Goal: Task Accomplishment & Management: Use online tool/utility

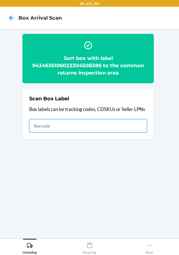
click at [129, 129] on input "text" at bounding box center [88, 125] width 118 height 13
type input "420302599434636106023305106574"
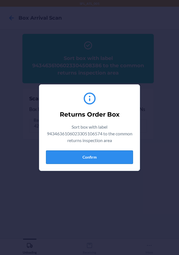
click at [114, 156] on button "Confirm" at bounding box center [89, 157] width 87 height 13
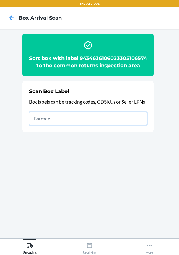
click at [115, 123] on input "text" at bounding box center [88, 118] width 118 height 13
type input "420302599434636106023304343383"
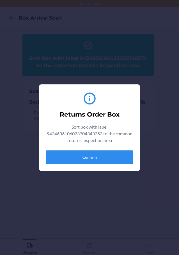
click at [108, 156] on button "Confirm" at bounding box center [89, 157] width 87 height 13
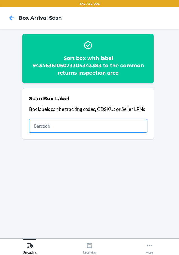
click at [138, 123] on input "text" at bounding box center [88, 125] width 118 height 13
type input "420302599434636106023304957863"
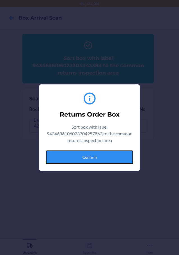
drag, startPoint x: 118, startPoint y: 154, endPoint x: 125, endPoint y: 154, distance: 7.3
click at [123, 154] on button "Confirm" at bounding box center [89, 157] width 87 height 13
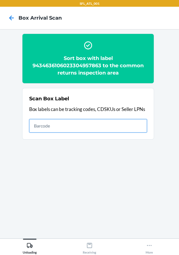
click at [123, 124] on input "text" at bounding box center [88, 125] width 118 height 13
type input "420302599434636106023304149060"
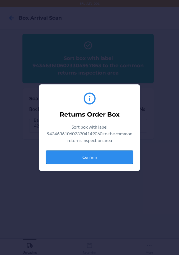
click at [109, 157] on button "Confirm" at bounding box center [89, 157] width 87 height 13
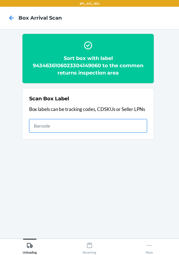
click at [113, 126] on input "text" at bounding box center [88, 125] width 118 height 13
type input "420302599434636106023304571687"
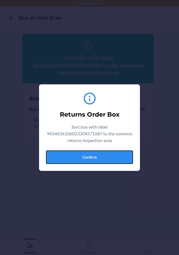
drag, startPoint x: 105, startPoint y: 157, endPoint x: 162, endPoint y: 159, distance: 57.0
click at [106, 157] on button "Confirm" at bounding box center [89, 157] width 87 height 13
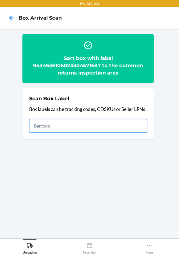
click at [124, 129] on input "text" at bounding box center [88, 125] width 118 height 13
type input "420302599434636106023304961402"
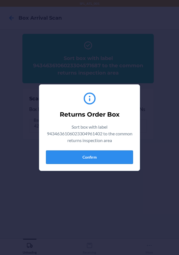
click at [113, 158] on button "Confirm" at bounding box center [89, 157] width 87 height 13
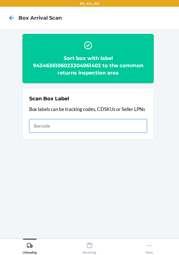
click at [118, 125] on input "text" at bounding box center [88, 125] width 118 height 13
type input "420302599434636106023304507983"
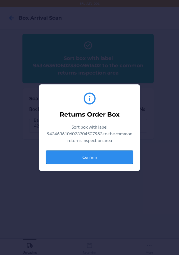
click at [117, 157] on button "Confirm" at bounding box center [89, 157] width 87 height 13
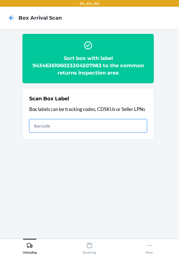
click at [118, 122] on input "text" at bounding box center [88, 125] width 118 height 13
type input "420302599434636106023305107458"
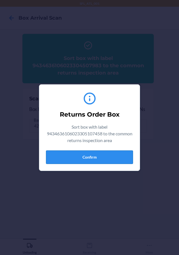
click at [122, 156] on button "Confirm" at bounding box center [89, 157] width 87 height 13
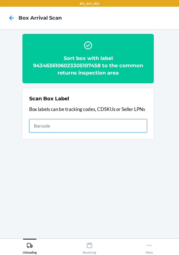
click at [103, 124] on input "text" at bounding box center [88, 125] width 118 height 13
type input "420302599434636106023304325945"
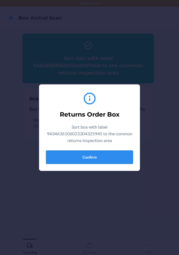
click at [113, 155] on button "Confirm" at bounding box center [89, 157] width 87 height 13
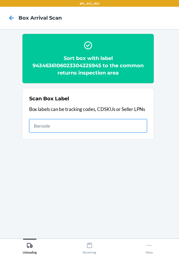
click at [129, 125] on input "text" at bounding box center [88, 125] width 118 height 13
type input "420302599434636106023304468369"
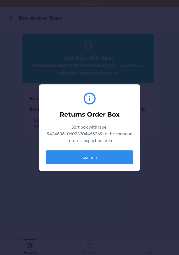
click at [110, 157] on button "Confirm" at bounding box center [89, 157] width 87 height 13
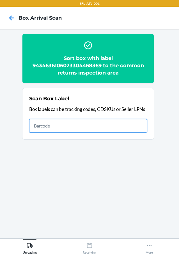
click at [119, 126] on input "text" at bounding box center [88, 125] width 118 height 13
type input "420302599434636106023304891624"
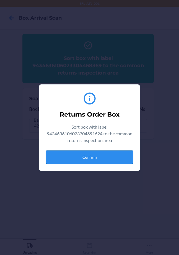
click at [109, 157] on button "Confirm" at bounding box center [89, 157] width 87 height 13
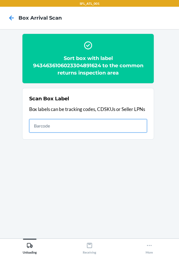
click at [119, 123] on input "text" at bounding box center [88, 125] width 118 height 13
type input "420302599434636106023302362119"
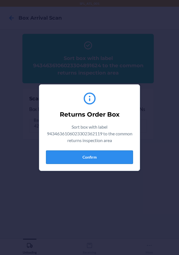
click at [117, 156] on button "Confirm" at bounding box center [89, 157] width 87 height 13
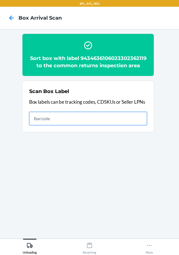
click at [129, 119] on input "text" at bounding box center [88, 118] width 118 height 13
type input "420302599434636106023303060021"
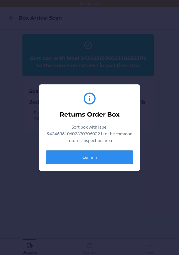
click at [118, 158] on button "Confirm" at bounding box center [89, 157] width 87 height 13
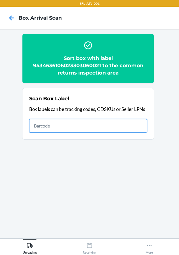
click at [127, 123] on input "text" at bounding box center [88, 125] width 118 height 13
type input "420302599434636106023305028531"
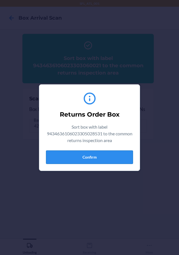
click at [118, 157] on button "Confirm" at bounding box center [89, 157] width 87 height 13
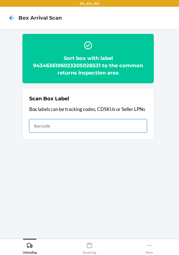
click at [130, 123] on input "text" at bounding box center [88, 125] width 118 height 13
type input "420302599434636106023305027183"
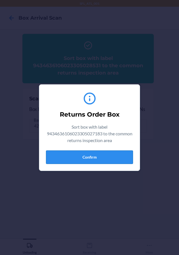
click at [115, 155] on button "Confirm" at bounding box center [89, 157] width 87 height 13
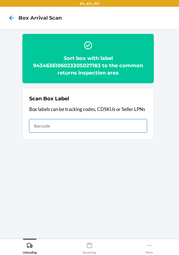
click at [130, 127] on input "text" at bounding box center [88, 125] width 118 height 13
type input "420302599434636106023304794611"
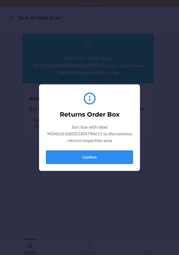
click at [122, 156] on button "Confirm" at bounding box center [89, 157] width 87 height 13
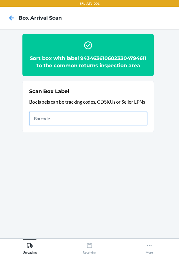
click at [135, 125] on input "text" at bounding box center [88, 118] width 118 height 13
type input "420302599434636106023304824875"
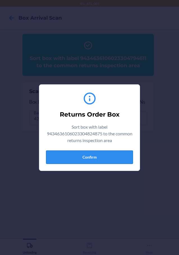
click at [123, 157] on button "Confirm" at bounding box center [89, 157] width 87 height 13
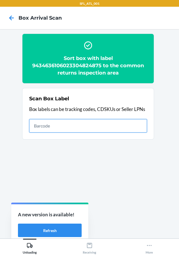
click at [131, 123] on input "text" at bounding box center [88, 125] width 118 height 13
type input "420302599434636106023304677129"
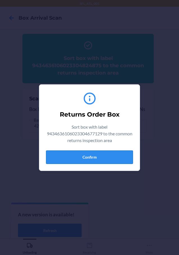
click at [111, 156] on button "Confirm" at bounding box center [89, 157] width 87 height 13
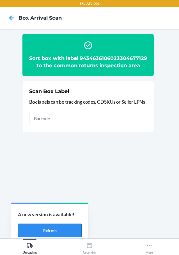
click at [71, 233] on button "Refresh" at bounding box center [50, 230] width 64 height 13
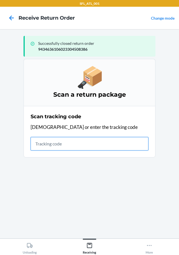
click at [51, 142] on input "text" at bounding box center [90, 143] width 118 height 13
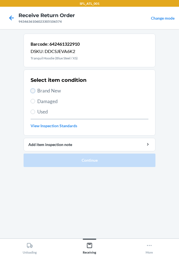
click at [34, 90] on input "Brand New" at bounding box center [33, 91] width 4 height 4
radio input "true"
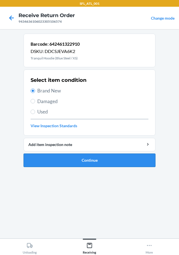
click at [63, 157] on button "Continue" at bounding box center [90, 160] width 132 height 13
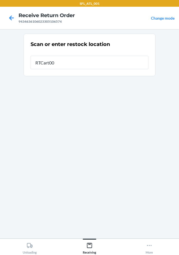
type input "RTCart002"
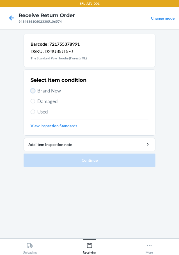
click at [34, 91] on input "Brand New" at bounding box center [33, 91] width 4 height 4
radio input "true"
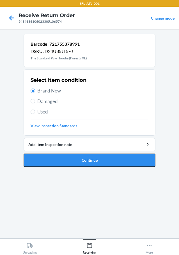
click at [54, 160] on button "Continue" at bounding box center [90, 160] width 132 height 13
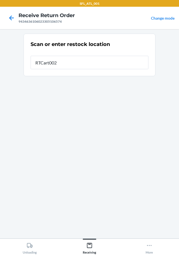
type input "RTCart002"
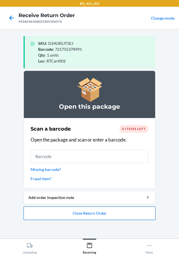
click at [89, 217] on button "Close Return Order" at bounding box center [90, 213] width 132 height 13
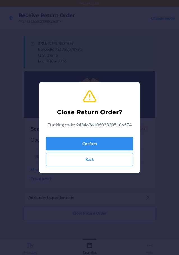
click at [62, 141] on button "Confirm" at bounding box center [89, 143] width 87 height 13
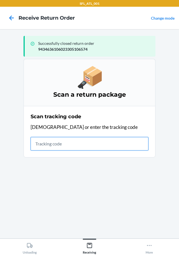
click at [53, 144] on input "text" at bounding box center [90, 143] width 118 height 13
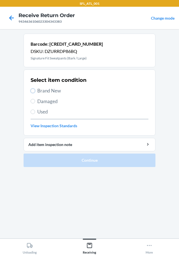
drag, startPoint x: 33, startPoint y: 89, endPoint x: 33, endPoint y: 114, distance: 25.0
click at [33, 96] on div "Select item condition Brand New Damaged Used View Inspection Standards" at bounding box center [90, 103] width 118 height 56
drag, startPoint x: 33, startPoint y: 90, endPoint x: 32, endPoint y: 111, distance: 20.8
click at [33, 93] on input "Brand New" at bounding box center [33, 91] width 4 height 4
radio input "true"
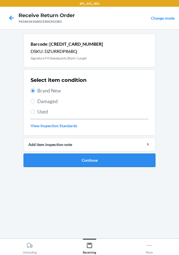
click at [62, 159] on button "Continue" at bounding box center [90, 160] width 132 height 13
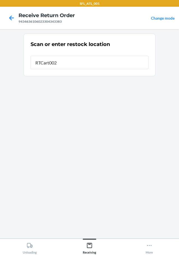
type input "RTCart002"
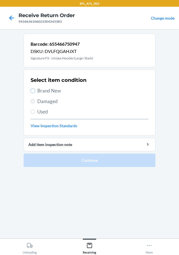
drag, startPoint x: 33, startPoint y: 90, endPoint x: 33, endPoint y: 101, distance: 10.4
click at [33, 93] on label "Brand New" at bounding box center [90, 90] width 118 height 7
click at [33, 93] on input "Brand New" at bounding box center [33, 91] width 4 height 4
radio input "true"
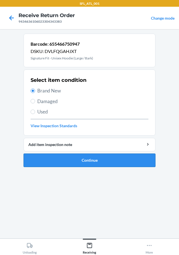
click at [74, 164] on button "Continue" at bounding box center [90, 160] width 132 height 13
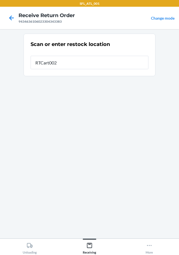
type input "RTCart002"
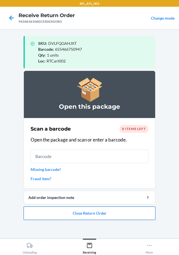
click at [90, 213] on button "Close Return Order" at bounding box center [90, 213] width 132 height 13
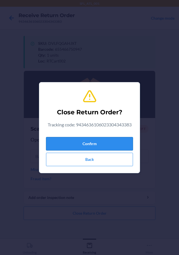
click at [85, 140] on button "Confirm" at bounding box center [89, 143] width 87 height 13
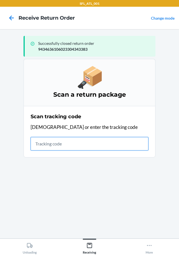
click at [56, 145] on input "text" at bounding box center [90, 143] width 118 height 13
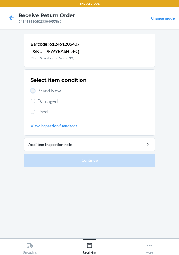
click at [32, 91] on input "Brand New" at bounding box center [33, 91] width 4 height 4
radio input "true"
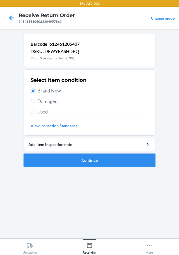
click at [57, 165] on button "Continue" at bounding box center [90, 160] width 132 height 13
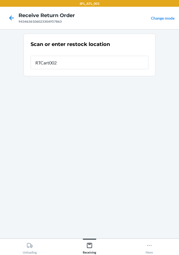
type input "RTCart002"
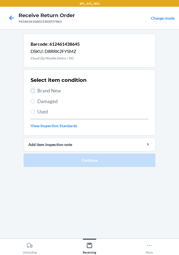
click at [32, 90] on input "Brand New" at bounding box center [33, 91] width 4 height 4
radio input "true"
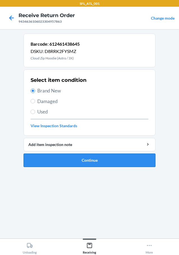
click at [61, 164] on button "Continue" at bounding box center [90, 160] width 132 height 13
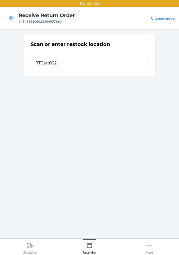
type input "RTCart002"
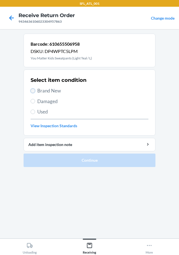
click at [32, 90] on input "Brand New" at bounding box center [33, 91] width 4 height 4
radio input "true"
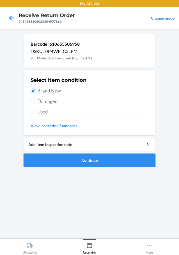
click at [45, 160] on button "Continue" at bounding box center [90, 160] width 132 height 13
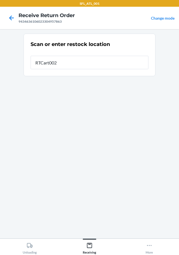
type input "RTCart002"
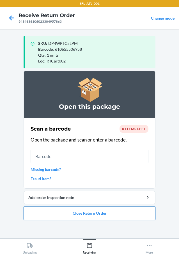
click at [89, 215] on button "Close Return Order" at bounding box center [90, 213] width 132 height 13
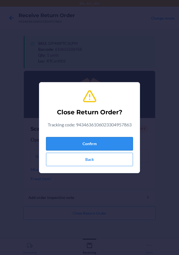
click at [86, 143] on button "Confirm" at bounding box center [89, 143] width 87 height 13
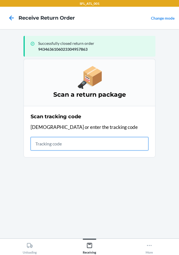
click at [114, 145] on input "text" at bounding box center [90, 143] width 118 height 13
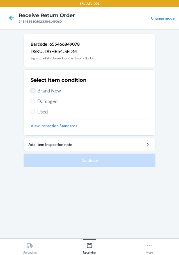
click at [33, 89] on input "Brand New" at bounding box center [33, 91] width 4 height 4
radio input "true"
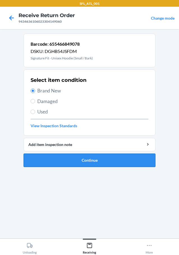
click at [60, 156] on button "Continue" at bounding box center [90, 160] width 132 height 13
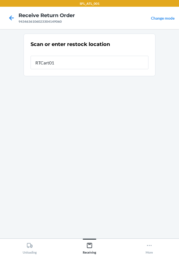
type input "RTCart017"
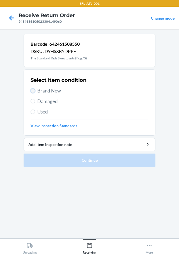
click at [33, 89] on input "Brand New" at bounding box center [33, 91] width 4 height 4
radio input "true"
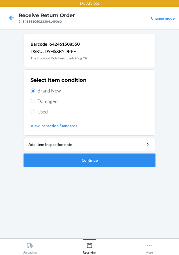
click at [50, 159] on button "Continue" at bounding box center [90, 160] width 132 height 13
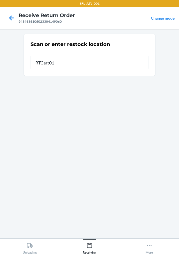
type input "RTCart017"
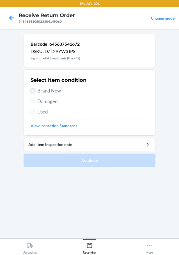
click at [33, 89] on input "Brand New" at bounding box center [33, 91] width 4 height 4
radio input "true"
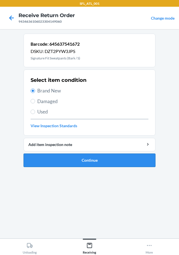
click at [74, 160] on button "Continue" at bounding box center [90, 160] width 132 height 13
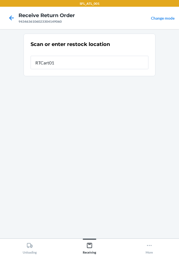
type input "RTCart017"
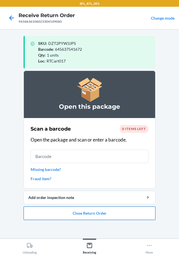
click at [83, 213] on button "Close Return Order" at bounding box center [90, 213] width 132 height 13
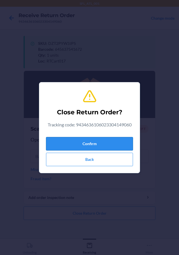
click at [75, 141] on button "Confirm" at bounding box center [89, 143] width 87 height 13
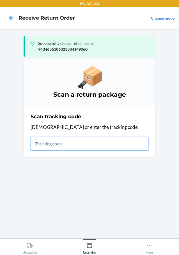
click at [70, 139] on input "text" at bounding box center [90, 143] width 118 height 13
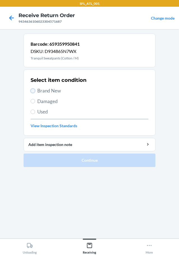
click at [33, 90] on input "Brand New" at bounding box center [33, 91] width 4 height 4
radio input "true"
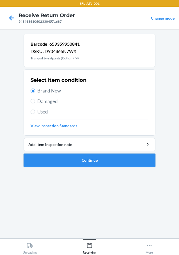
click at [65, 160] on button "Continue" at bounding box center [90, 160] width 132 height 13
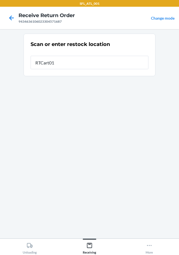
type input "RTCart017"
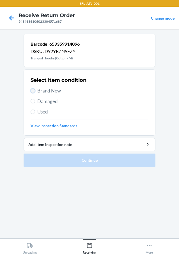
click at [33, 90] on input "Brand New" at bounding box center [33, 91] width 4 height 4
radio input "true"
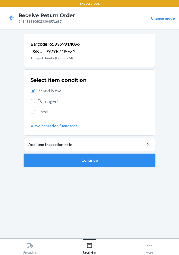
click at [70, 159] on button "Continue" at bounding box center [90, 160] width 132 height 13
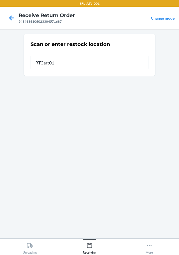
type input "RTCart017"
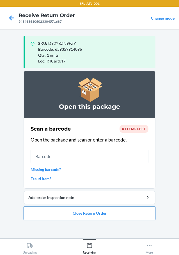
drag, startPoint x: 90, startPoint y: 213, endPoint x: 90, endPoint y: 209, distance: 3.7
click at [90, 209] on button "Close Return Order" at bounding box center [90, 213] width 132 height 13
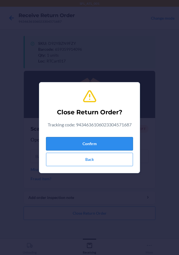
click at [76, 142] on button "Confirm" at bounding box center [89, 143] width 87 height 13
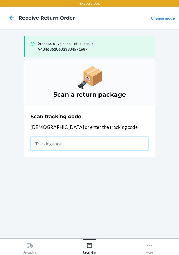
click at [105, 143] on input "text" at bounding box center [90, 143] width 118 height 13
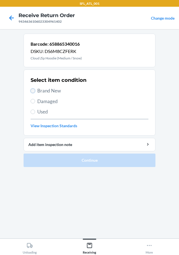
click at [34, 90] on input "Brand New" at bounding box center [33, 91] width 4 height 4
radio input "true"
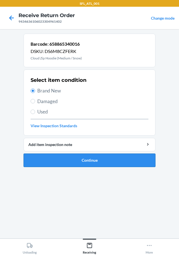
click at [82, 160] on button "Continue" at bounding box center [90, 160] width 132 height 13
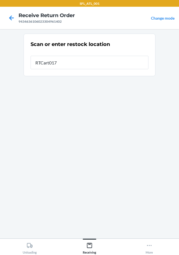
type input "RTCart017"
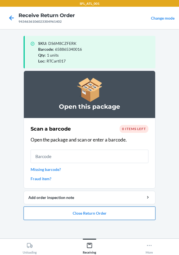
click at [88, 214] on button "Close Return Order" at bounding box center [90, 213] width 132 height 13
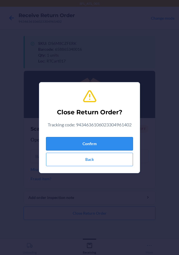
click at [98, 141] on button "Confirm" at bounding box center [89, 143] width 87 height 13
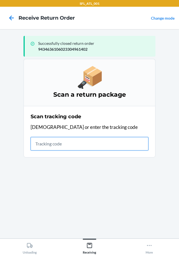
click at [68, 141] on input "text" at bounding box center [90, 143] width 118 height 13
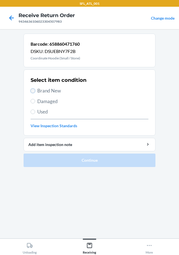
click at [34, 89] on input "Brand New" at bounding box center [33, 91] width 4 height 4
radio input "true"
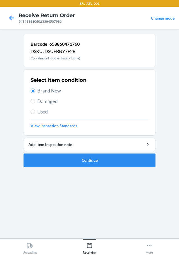
click at [46, 159] on button "Continue" at bounding box center [90, 160] width 132 height 13
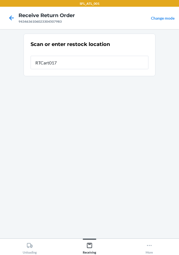
type input "RTCart017"
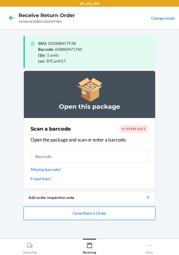
click at [77, 211] on button "Close Return Order" at bounding box center [90, 213] width 132 height 13
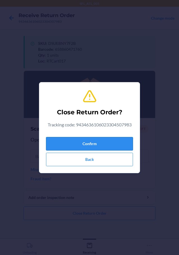
click at [105, 145] on button "Confirm" at bounding box center [89, 143] width 87 height 13
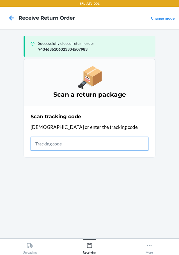
click at [85, 142] on input "text" at bounding box center [90, 143] width 118 height 13
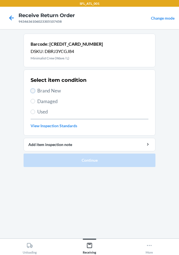
click at [32, 90] on input "Brand New" at bounding box center [33, 91] width 4 height 4
radio input "true"
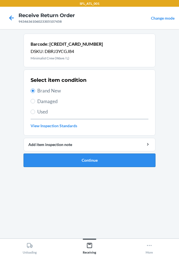
click at [70, 162] on button "Continue" at bounding box center [90, 160] width 132 height 13
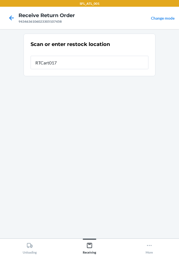
type input "RTCart017"
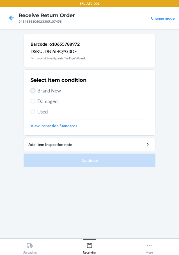
click at [32, 91] on input "Brand New" at bounding box center [33, 91] width 4 height 4
radio input "true"
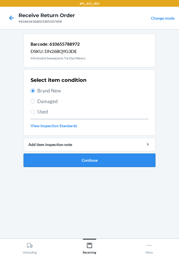
click at [65, 161] on button "Continue" at bounding box center [90, 160] width 132 height 13
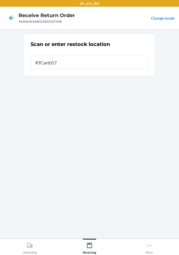
type input "RTCart017"
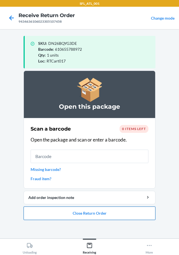
click at [82, 212] on button "Close Return Order" at bounding box center [90, 213] width 132 height 13
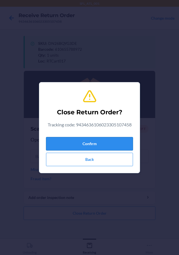
click at [87, 140] on button "Confirm" at bounding box center [89, 143] width 87 height 13
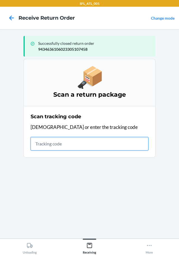
click at [112, 144] on input "text" at bounding box center [90, 143] width 118 height 13
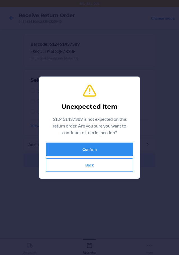
click at [115, 150] on button "Confirm" at bounding box center [89, 149] width 87 height 13
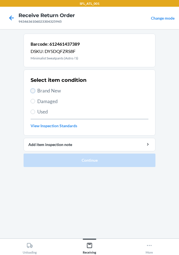
click at [33, 89] on input "Brand New" at bounding box center [33, 91] width 4 height 4
radio input "true"
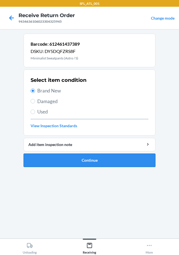
click at [56, 160] on button "Continue" at bounding box center [90, 160] width 132 height 13
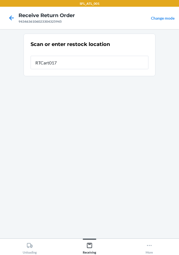
type input "RTCart017"
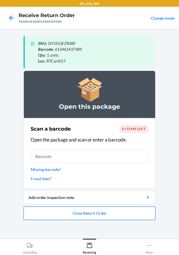
click at [65, 212] on button "Close Return Order" at bounding box center [90, 213] width 132 height 13
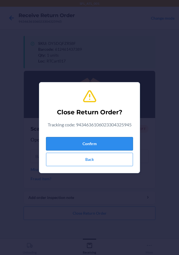
click at [68, 141] on button "Confirm" at bounding box center [89, 143] width 87 height 13
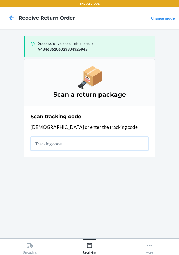
click at [62, 142] on input "text" at bounding box center [90, 143] width 118 height 13
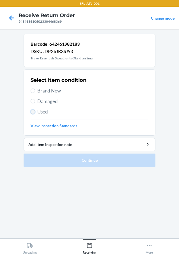
click at [32, 112] on input "Used" at bounding box center [33, 112] width 4 height 4
radio input "true"
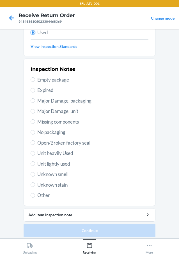
scroll to position [83, 0]
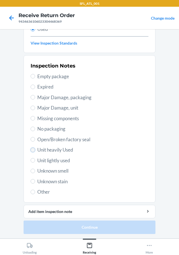
click at [32, 151] on input "Unit heavily Used" at bounding box center [33, 150] width 4 height 4
radio input "true"
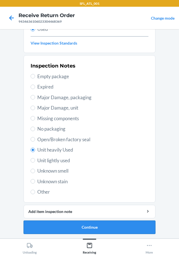
click at [46, 227] on button "Continue" at bounding box center [90, 227] width 132 height 13
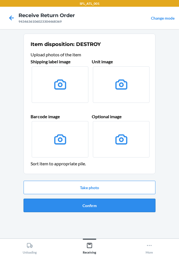
click at [66, 206] on button "Confirm" at bounding box center [90, 205] width 132 height 13
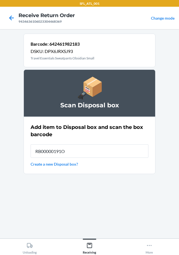
type input "RB00000191O"
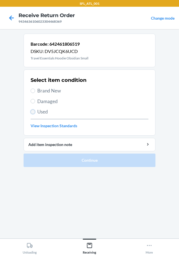
click at [34, 112] on input "Used" at bounding box center [33, 112] width 4 height 4
radio input "true"
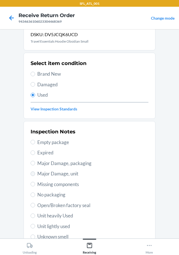
drag, startPoint x: 34, startPoint y: 111, endPoint x: 32, endPoint y: 132, distance: 20.9
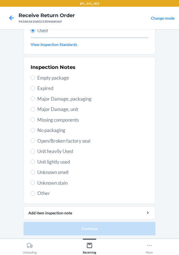
scroll to position [83, 0]
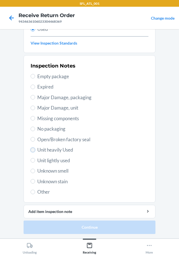
click at [32, 150] on input "Unit heavily Used" at bounding box center [33, 150] width 4 height 4
radio input "true"
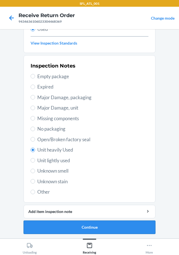
click at [62, 226] on button "Continue" at bounding box center [90, 227] width 132 height 13
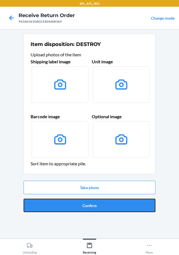
click at [74, 203] on button "Confirm" at bounding box center [90, 205] width 132 height 13
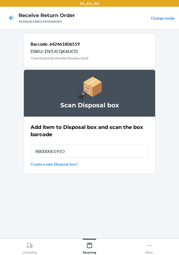
type input "RB00000191O"
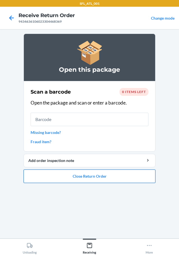
click at [98, 174] on button "Close Return Order" at bounding box center [90, 176] width 132 height 13
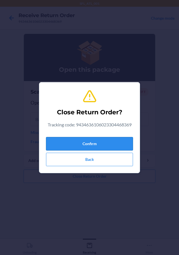
click at [104, 144] on button "Confirm" at bounding box center [89, 143] width 87 height 13
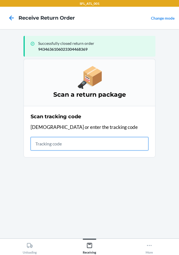
click at [46, 142] on input "text" at bounding box center [90, 143] width 118 height 13
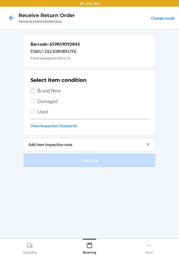
click at [33, 89] on input "Brand New" at bounding box center [33, 91] width 4 height 4
radio input "true"
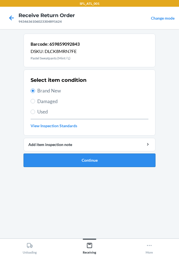
click at [70, 162] on button "Continue" at bounding box center [90, 160] width 132 height 13
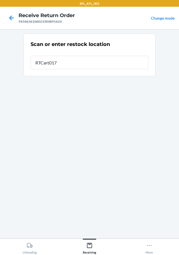
type input "RTCart017"
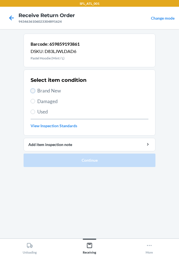
click at [34, 91] on input "Brand New" at bounding box center [33, 91] width 4 height 4
radio input "true"
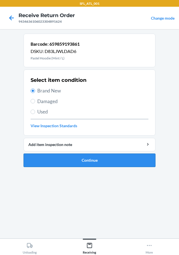
click at [68, 160] on button "Continue" at bounding box center [90, 160] width 132 height 13
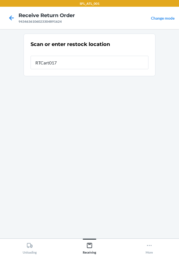
type input "RTCart017"
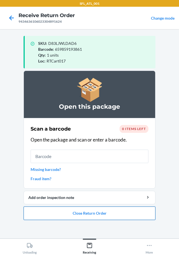
click at [74, 214] on button "Close Return Order" at bounding box center [90, 213] width 132 height 13
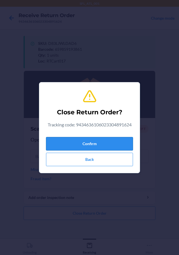
click at [90, 142] on button "Confirm" at bounding box center [89, 143] width 87 height 13
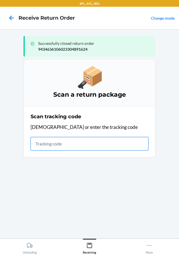
click at [124, 138] on input "text" at bounding box center [90, 143] width 118 height 13
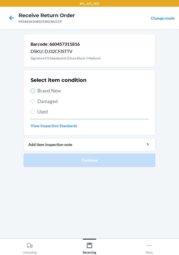
click at [33, 89] on input "Brand New" at bounding box center [33, 91] width 4 height 4
radio input "true"
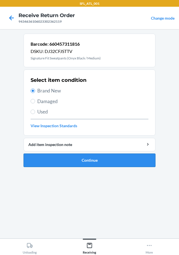
click at [67, 159] on button "Continue" at bounding box center [90, 160] width 132 height 13
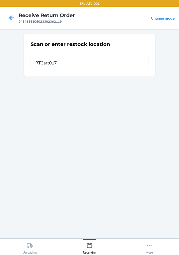
type input "RTCart017"
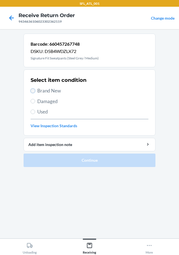
click at [34, 90] on input "Brand New" at bounding box center [33, 91] width 4 height 4
radio input "true"
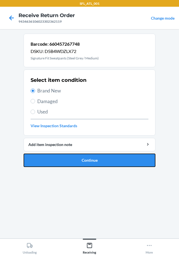
click at [118, 162] on button "Continue" at bounding box center [90, 160] width 132 height 13
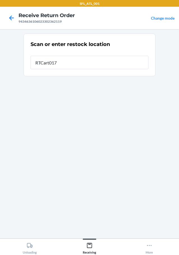
type input "RTCart017"
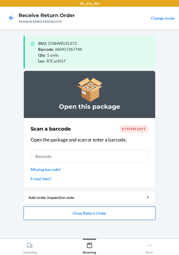
click at [108, 215] on button "Close Return Order" at bounding box center [90, 213] width 132 height 13
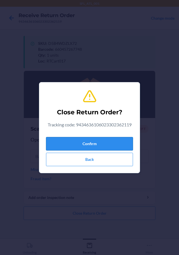
click at [103, 142] on button "Confirm" at bounding box center [89, 143] width 87 height 13
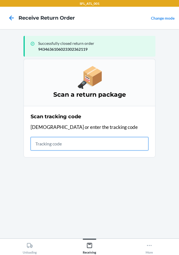
click at [85, 143] on input "text" at bounding box center [90, 143] width 118 height 13
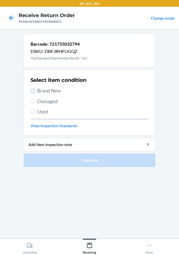
click at [33, 91] on input "Brand New" at bounding box center [33, 91] width 4 height 4
radio input "true"
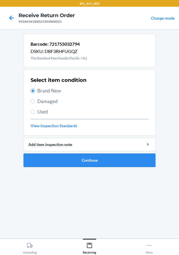
click at [77, 160] on button "Continue" at bounding box center [90, 160] width 132 height 13
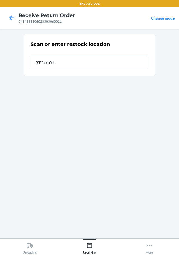
type input "RTCart017"
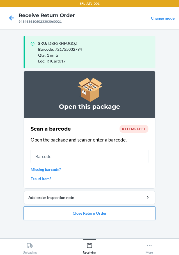
click at [91, 211] on button "Close Return Order" at bounding box center [90, 213] width 132 height 13
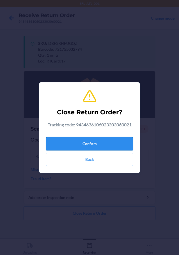
click at [78, 140] on button "Confirm" at bounding box center [89, 143] width 87 height 13
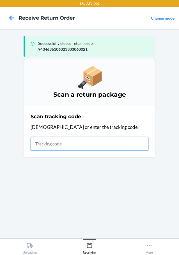
click at [50, 142] on input "text" at bounding box center [90, 143] width 118 height 13
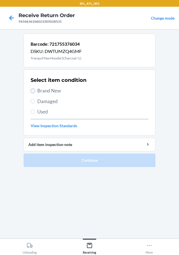
click at [32, 90] on input "Brand New" at bounding box center [33, 91] width 4 height 4
radio input "true"
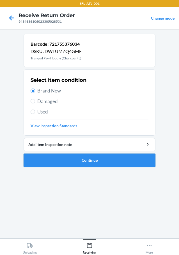
click at [52, 160] on button "Continue" at bounding box center [90, 160] width 132 height 13
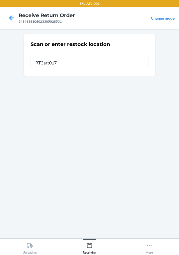
type input "RTCart017"
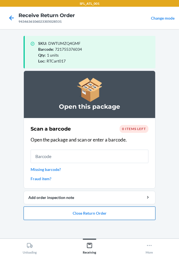
click at [91, 211] on button "Close Return Order" at bounding box center [90, 213] width 132 height 13
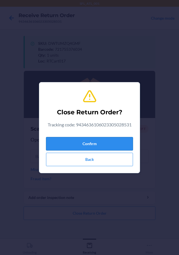
click at [116, 143] on button "Confirm" at bounding box center [89, 143] width 87 height 13
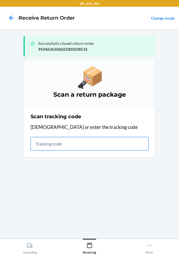
click at [89, 143] on input "text" at bounding box center [90, 143] width 118 height 13
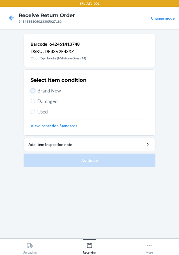
click at [31, 90] on input "Brand New" at bounding box center [33, 91] width 4 height 4
radio input "true"
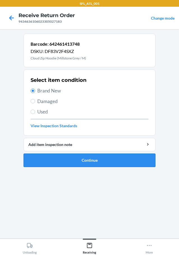
click at [66, 159] on button "Continue" at bounding box center [90, 160] width 132 height 13
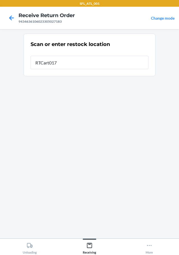
type input "RTCart017"
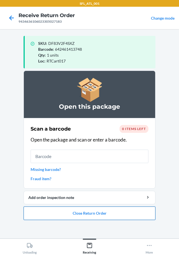
click at [77, 211] on button "Close Return Order" at bounding box center [90, 213] width 132 height 13
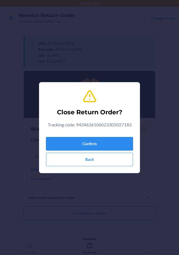
click at [96, 142] on button "Confirm" at bounding box center [89, 143] width 87 height 13
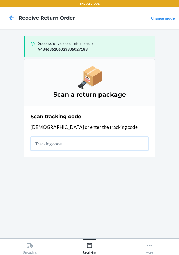
click at [145, 148] on input "text" at bounding box center [90, 143] width 118 height 13
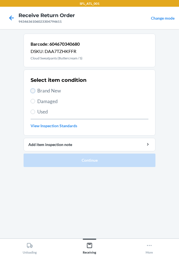
click at [34, 90] on input "Brand New" at bounding box center [33, 91] width 4 height 4
radio input "true"
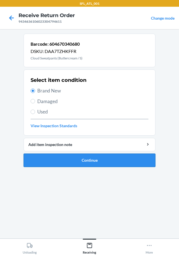
click at [78, 161] on button "Continue" at bounding box center [90, 160] width 132 height 13
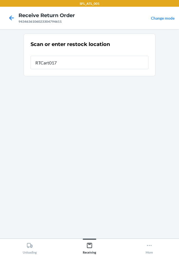
type input "RTCart017"
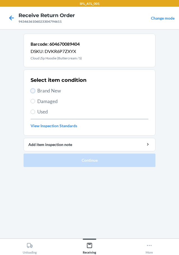
click at [32, 90] on input "Brand New" at bounding box center [33, 91] width 4 height 4
radio input "true"
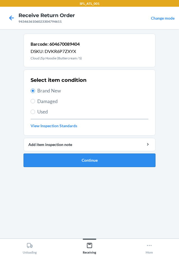
click at [70, 160] on button "Continue" at bounding box center [90, 160] width 132 height 13
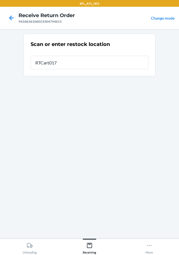
type input "RTCart017"
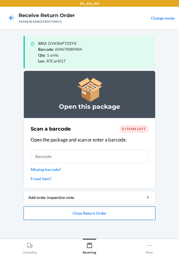
click at [103, 212] on button "Close Return Order" at bounding box center [90, 213] width 132 height 13
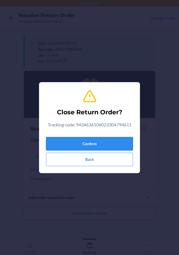
click at [102, 142] on button "Confirm" at bounding box center [89, 143] width 87 height 13
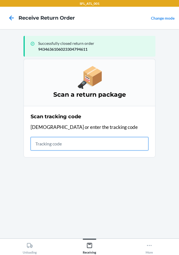
click at [87, 143] on input "text" at bounding box center [90, 143] width 118 height 13
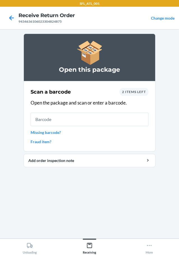
click at [142, 91] on span "2 items left" at bounding box center [134, 92] width 24 height 4
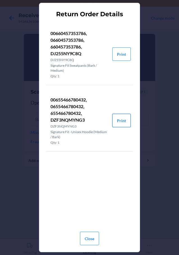
click at [125, 119] on button "Print" at bounding box center [121, 120] width 19 height 13
click at [125, 52] on button "Print" at bounding box center [121, 53] width 19 height 13
click at [88, 240] on button "Close" at bounding box center [89, 238] width 19 height 13
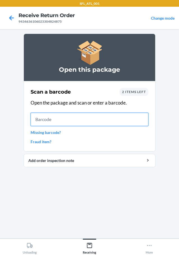
click at [108, 115] on input "text" at bounding box center [90, 119] width 118 height 13
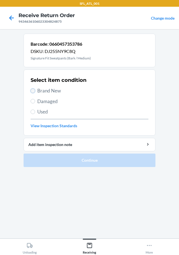
click at [32, 92] on input "Brand New" at bounding box center [33, 91] width 4 height 4
radio input "true"
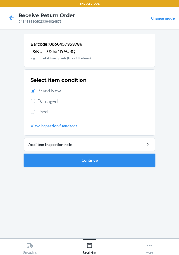
click at [45, 162] on button "Continue" at bounding box center [90, 160] width 132 height 13
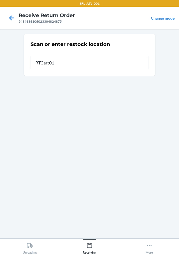
type input "RTCart017"
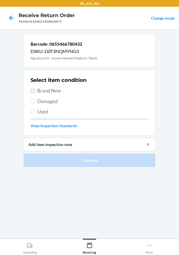
click at [33, 90] on input "Brand New" at bounding box center [33, 91] width 4 height 4
radio input "true"
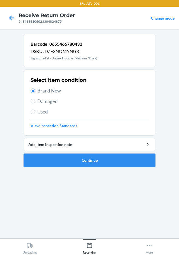
click at [71, 162] on button "Continue" at bounding box center [90, 160] width 132 height 13
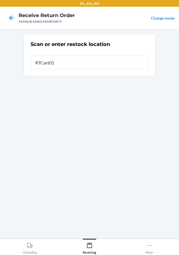
type input "RTCart017"
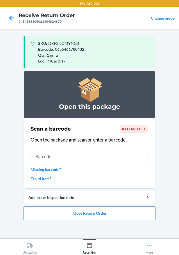
click at [81, 215] on button "Close Return Order" at bounding box center [90, 213] width 132 height 13
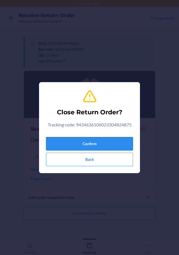
click at [84, 141] on button "Confirm" at bounding box center [89, 143] width 87 height 13
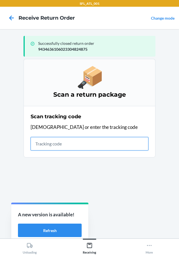
click at [58, 143] on input "text" at bounding box center [90, 143] width 118 height 13
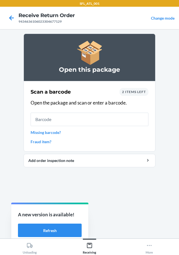
click at [133, 91] on span "2 items left" at bounding box center [134, 92] width 24 height 4
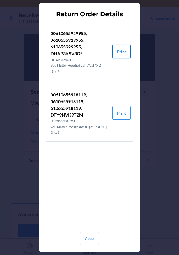
click at [120, 52] on button "Print" at bounding box center [121, 51] width 19 height 13
click at [91, 242] on button "Close" at bounding box center [89, 238] width 19 height 13
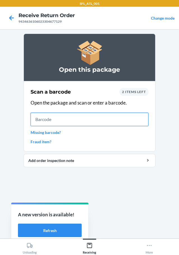
click at [70, 117] on input "text" at bounding box center [90, 119] width 118 height 13
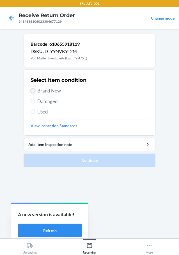
click at [32, 92] on input "Brand New" at bounding box center [33, 91] width 4 height 4
radio input "true"
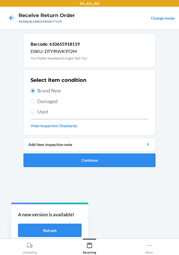
click at [65, 163] on button "Continue" at bounding box center [90, 160] width 132 height 13
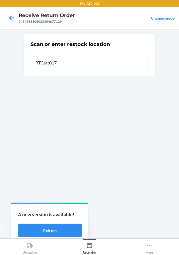
type input "RTCart017"
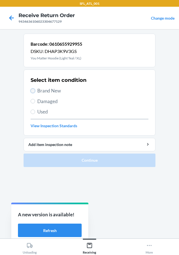
click at [33, 90] on input "Brand New" at bounding box center [33, 91] width 4 height 4
radio input "true"
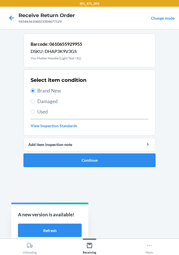
click at [58, 161] on button "Continue" at bounding box center [90, 160] width 132 height 13
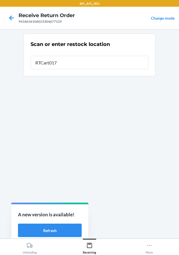
type input "RTCart017"
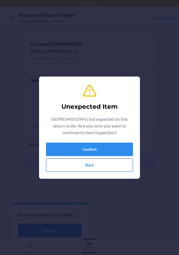
click at [65, 170] on button "Back" at bounding box center [89, 165] width 87 height 13
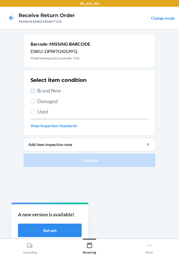
click at [33, 90] on input "Brand New" at bounding box center [33, 91] width 4 height 4
radio input "true"
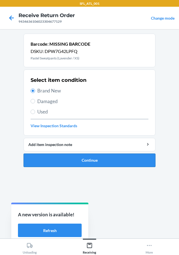
click at [62, 159] on button "Continue" at bounding box center [90, 160] width 132 height 13
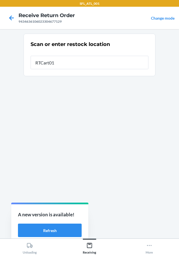
type input "RTCart017"
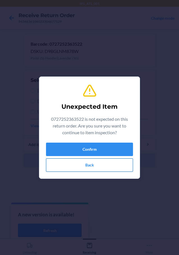
click at [77, 165] on button "Back" at bounding box center [89, 165] width 87 height 13
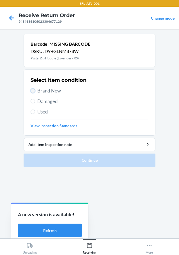
click at [33, 89] on input "Brand New" at bounding box center [33, 91] width 4 height 4
radio input "true"
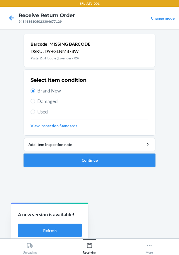
click at [74, 162] on button "Continue" at bounding box center [90, 160] width 132 height 13
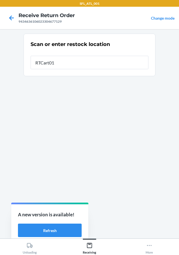
type input "RTCart017"
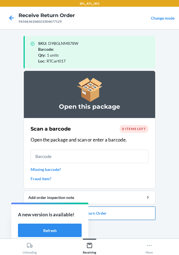
click at [107, 214] on button "Close Return Order" at bounding box center [90, 213] width 132 height 13
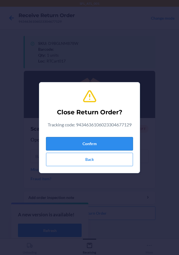
click at [91, 145] on button "Confirm" at bounding box center [89, 143] width 87 height 13
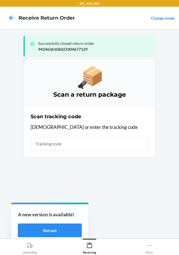
click at [45, 229] on button "Refresh" at bounding box center [50, 230] width 64 height 13
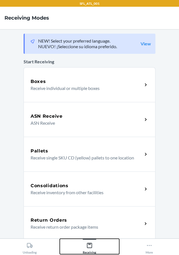
click at [89, 246] on icon at bounding box center [89, 246] width 6 height 6
click at [80, 229] on p "Receive return order package items" at bounding box center [84, 227] width 107 height 7
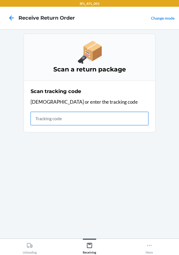
click at [100, 118] on input "text" at bounding box center [90, 118] width 118 height 13
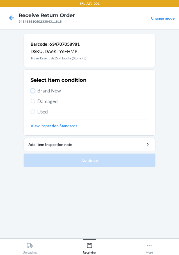
drag, startPoint x: 33, startPoint y: 90, endPoint x: 31, endPoint y: 105, distance: 16.1
click at [32, 95] on div "Select item condition Brand New Damaged Used View Inspection Standards" at bounding box center [90, 103] width 118 height 56
drag, startPoint x: 34, startPoint y: 90, endPoint x: 32, endPoint y: 94, distance: 4.7
click at [33, 91] on input "Brand New" at bounding box center [33, 91] width 4 height 4
radio input "true"
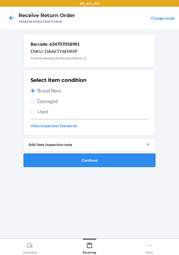
click at [102, 160] on button "Continue" at bounding box center [90, 160] width 132 height 13
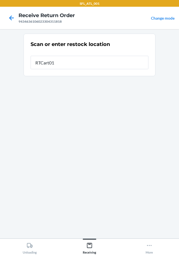
type input "RTCart017"
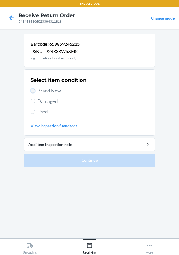
click at [32, 91] on input "Brand New" at bounding box center [33, 91] width 4 height 4
radio input "true"
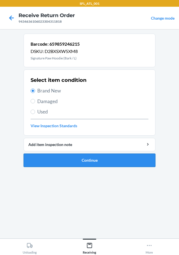
click at [77, 160] on button "Continue" at bounding box center [90, 160] width 132 height 13
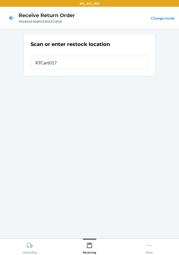
type input "RTCart017"
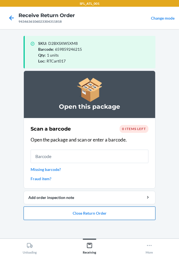
click at [59, 213] on button "Close Return Order" at bounding box center [90, 213] width 132 height 13
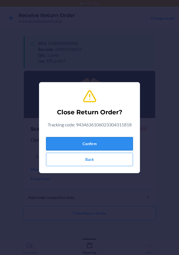
click at [59, 143] on button "Confirm" at bounding box center [89, 143] width 87 height 13
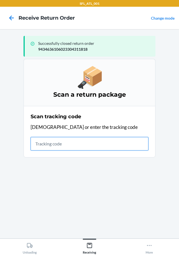
click at [92, 144] on input "text" at bounding box center [90, 143] width 118 height 13
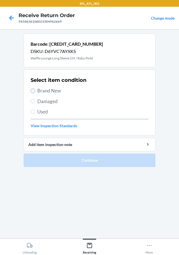
click at [33, 92] on input "Brand New" at bounding box center [33, 91] width 4 height 4
radio input "true"
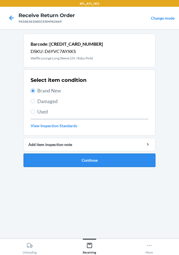
click at [52, 158] on button "Continue" at bounding box center [90, 160] width 132 height 13
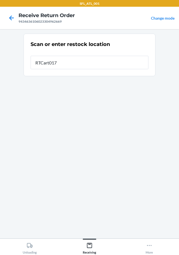
type input "RTCart017"
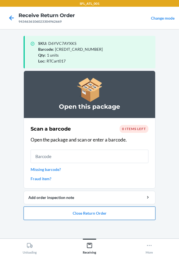
click at [87, 210] on button "Close Return Order" at bounding box center [90, 213] width 132 height 13
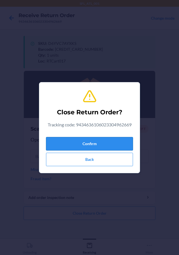
click at [67, 143] on button "Confirm" at bounding box center [89, 143] width 87 height 13
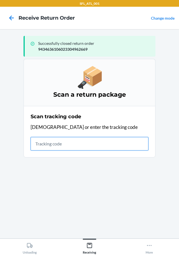
click at [56, 146] on input "text" at bounding box center [90, 143] width 118 height 13
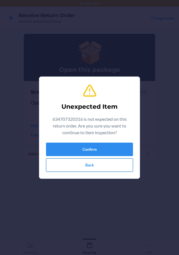
click at [67, 167] on button "Back" at bounding box center [89, 165] width 87 height 13
click at [67, 147] on button "Confirm" at bounding box center [89, 149] width 87 height 13
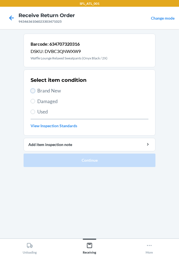
click at [31, 91] on input "Brand New" at bounding box center [33, 91] width 4 height 4
radio input "true"
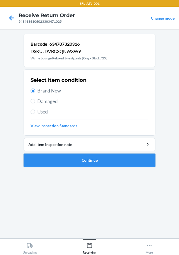
click at [68, 157] on button "Continue" at bounding box center [90, 160] width 132 height 13
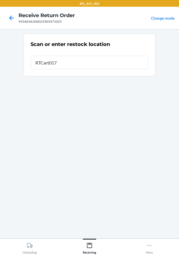
type input "RTCart017"
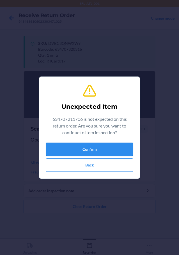
click at [62, 148] on button "Confirm" at bounding box center [89, 149] width 87 height 13
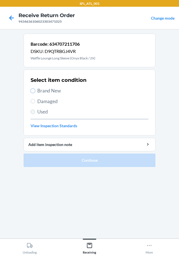
drag, startPoint x: 32, startPoint y: 89, endPoint x: 31, endPoint y: 113, distance: 23.9
click at [32, 91] on input "Brand New" at bounding box center [33, 91] width 4 height 4
radio input "true"
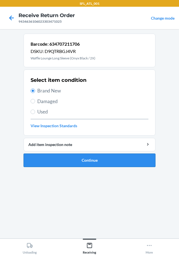
click at [68, 159] on button "Continue" at bounding box center [90, 160] width 132 height 13
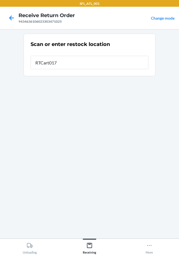
type input "RTCart017"
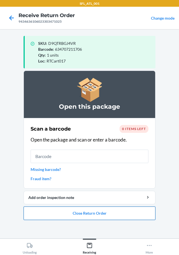
click at [89, 212] on button "Close Return Order" at bounding box center [90, 213] width 132 height 13
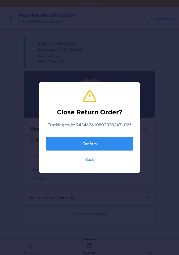
click at [88, 140] on button "Confirm" at bounding box center [89, 143] width 87 height 13
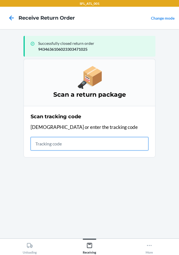
click at [62, 144] on input "text" at bounding box center [90, 143] width 118 height 13
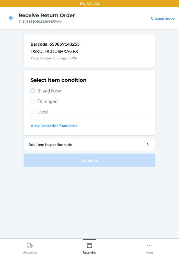
drag, startPoint x: 34, startPoint y: 89, endPoint x: 34, endPoint y: 92, distance: 3.1
click at [34, 90] on input "Brand New" at bounding box center [33, 91] width 4 height 4
radio input "true"
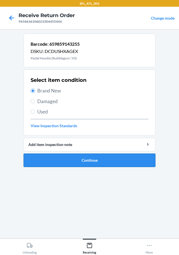
click at [71, 163] on button "Continue" at bounding box center [90, 160] width 132 height 13
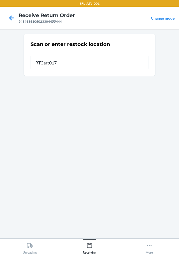
type input "RTCart017"
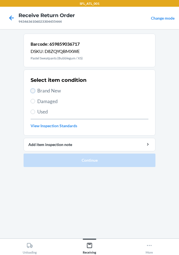
click at [32, 91] on input "Brand New" at bounding box center [33, 91] width 4 height 4
radio input "true"
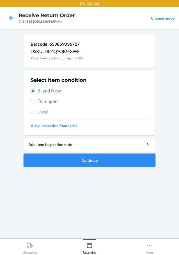
click at [68, 156] on button "Continue" at bounding box center [90, 160] width 132 height 13
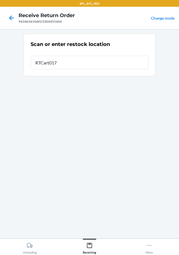
type input "RTCart017"
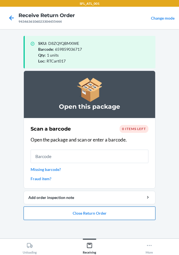
click at [95, 211] on button "Close Return Order" at bounding box center [90, 213] width 132 height 13
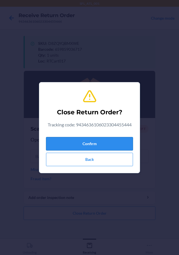
click at [91, 142] on button "Confirm" at bounding box center [89, 143] width 87 height 13
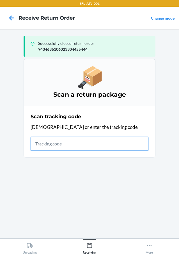
click at [87, 143] on input "text" at bounding box center [90, 143] width 118 height 13
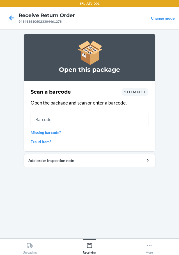
click at [137, 92] on span "1 item left" at bounding box center [135, 92] width 22 height 4
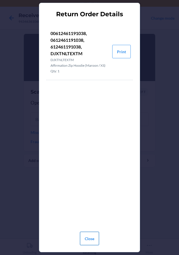
click at [93, 239] on button "Close" at bounding box center [89, 238] width 19 height 13
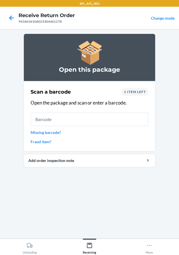
click at [47, 140] on link "Fraud item?" at bounding box center [90, 142] width 118 height 6
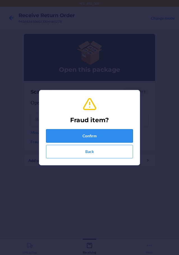
click at [59, 135] on button "Confirm" at bounding box center [89, 135] width 87 height 13
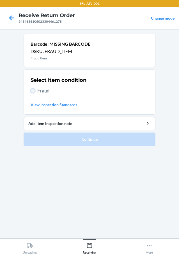
click at [32, 90] on input "Fraud" at bounding box center [33, 91] width 4 height 4
radio input "true"
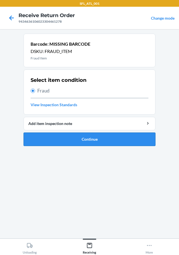
click at [44, 140] on button "Continue" at bounding box center [90, 139] width 132 height 13
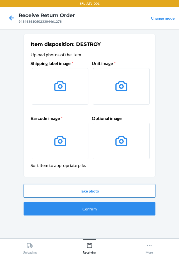
click at [74, 189] on button "Take photo" at bounding box center [90, 190] width 132 height 13
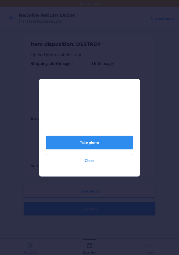
click at [77, 145] on button "Take photo" at bounding box center [89, 142] width 87 height 13
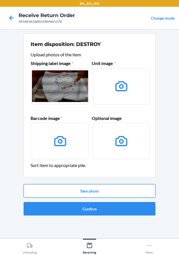
click at [94, 192] on button "Take photo" at bounding box center [90, 190] width 132 height 13
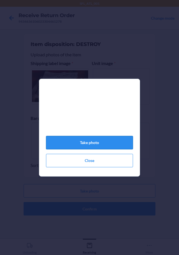
click at [88, 144] on button "Take photo" at bounding box center [89, 142] width 87 height 13
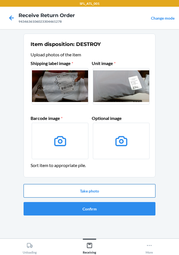
click at [95, 187] on button "Take photo" at bounding box center [90, 190] width 132 height 13
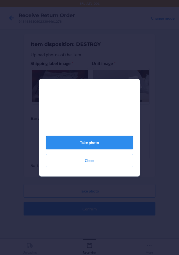
click at [81, 143] on button "Take photo" at bounding box center [89, 142] width 87 height 13
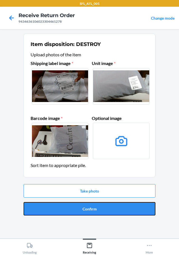
click at [97, 208] on button "Confirm" at bounding box center [90, 208] width 132 height 13
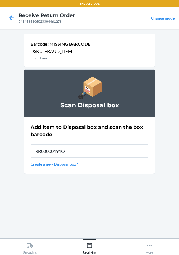
type input "RB00000191O"
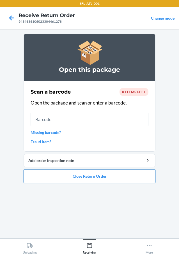
click at [98, 178] on button "Close Return Order" at bounding box center [90, 176] width 132 height 13
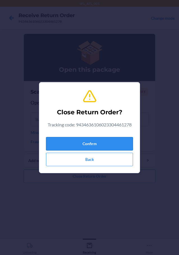
click at [81, 143] on button "Confirm" at bounding box center [89, 143] width 87 height 13
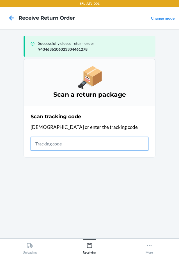
click at [59, 146] on input "text" at bounding box center [90, 143] width 118 height 13
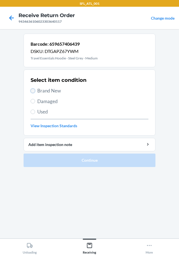
click at [34, 91] on input "Brand New" at bounding box center [33, 91] width 4 height 4
radio input "true"
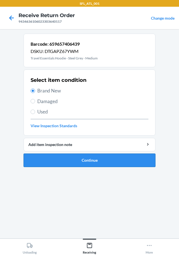
click at [70, 160] on button "Continue" at bounding box center [90, 160] width 132 height 13
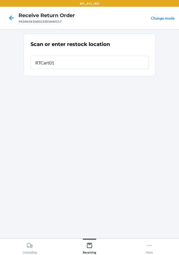
type input "RTCart017"
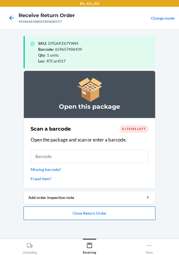
click at [75, 214] on button "Close Return Order" at bounding box center [90, 213] width 132 height 13
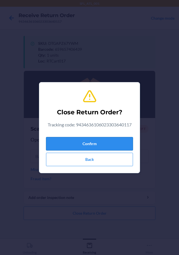
click at [68, 139] on button "Confirm" at bounding box center [89, 143] width 87 height 13
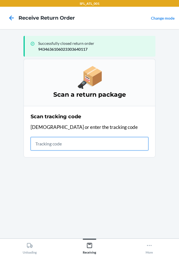
click at [58, 147] on input "text" at bounding box center [90, 143] width 118 height 13
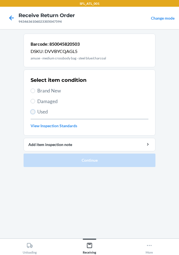
click at [33, 112] on input "Used" at bounding box center [33, 112] width 4 height 4
radio input "true"
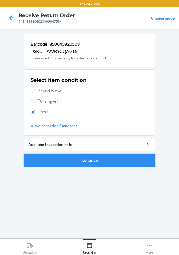
click at [57, 160] on button "Continue" at bounding box center [90, 160] width 132 height 13
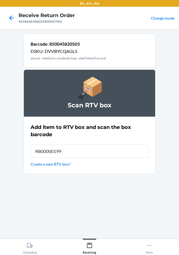
type input "RB00000199E"
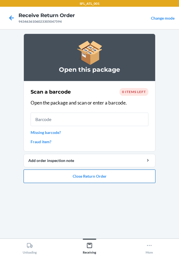
click at [74, 176] on button "Close Return Order" at bounding box center [90, 176] width 132 height 13
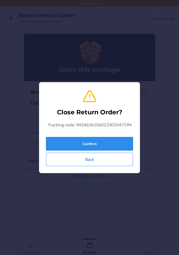
click at [58, 138] on button "Confirm" at bounding box center [89, 143] width 87 height 13
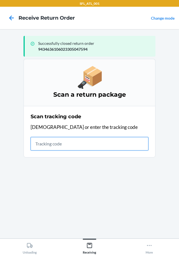
click at [73, 143] on input "text" at bounding box center [90, 143] width 118 height 13
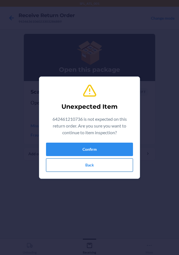
click at [78, 165] on button "Back" at bounding box center [89, 165] width 87 height 13
click at [73, 147] on button "Confirm" at bounding box center [89, 149] width 87 height 13
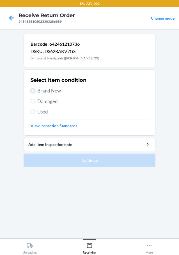
click at [32, 90] on input "Brand New" at bounding box center [33, 91] width 4 height 4
radio input "true"
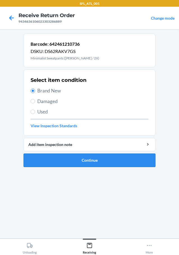
click at [53, 161] on button "Continue" at bounding box center [90, 160] width 132 height 13
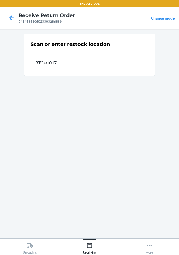
type input "RTCart017"
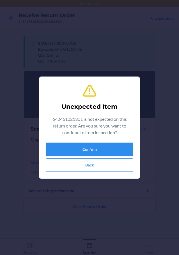
click at [62, 149] on button "Confirm" at bounding box center [89, 149] width 87 height 13
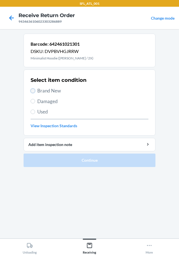
click at [33, 90] on input "Brand New" at bounding box center [33, 91] width 4 height 4
radio input "true"
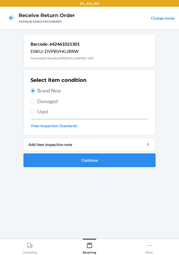
click at [76, 161] on button "Continue" at bounding box center [90, 160] width 132 height 13
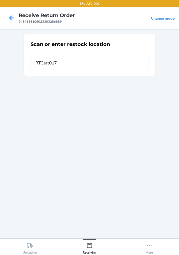
type input "RTCart017"
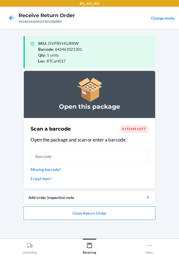
click at [131, 131] on div "0 items left" at bounding box center [134, 129] width 29 height 8
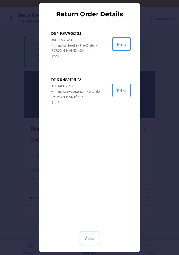
click at [91, 239] on button "Close" at bounding box center [89, 238] width 19 height 13
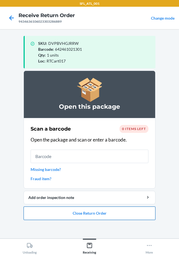
click at [95, 215] on button "Close Return Order" at bounding box center [90, 213] width 132 height 13
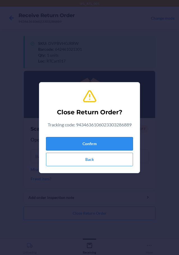
click at [70, 143] on button "Confirm" at bounding box center [89, 143] width 87 height 13
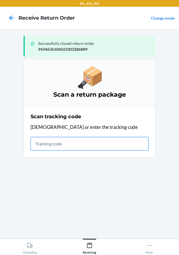
click at [65, 143] on input "text" at bounding box center [90, 143] width 118 height 13
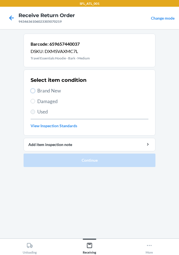
drag, startPoint x: 34, startPoint y: 89, endPoint x: 33, endPoint y: 113, distance: 23.6
click at [34, 90] on input "Brand New" at bounding box center [33, 91] width 4 height 4
radio input "true"
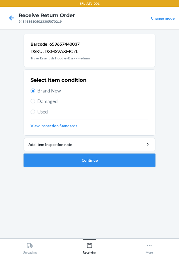
click at [63, 161] on button "Continue" at bounding box center [90, 160] width 132 height 13
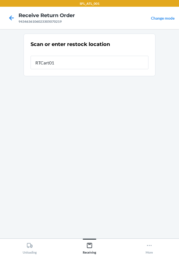
type input "RTCart017"
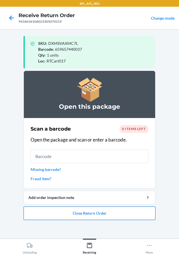
click at [93, 214] on button "Close Return Order" at bounding box center [90, 213] width 132 height 13
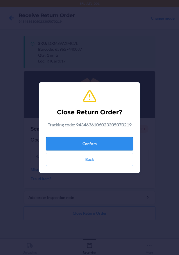
click at [56, 141] on button "Confirm" at bounding box center [89, 143] width 87 height 13
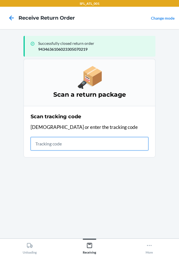
click at [115, 145] on input "text" at bounding box center [90, 143] width 118 height 13
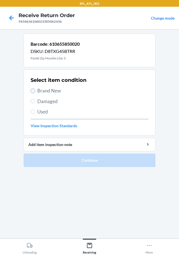
click at [33, 91] on input "Brand New" at bounding box center [33, 91] width 4 height 4
radio input "true"
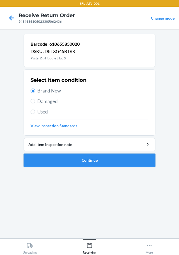
click at [70, 162] on button "Continue" at bounding box center [90, 160] width 132 height 13
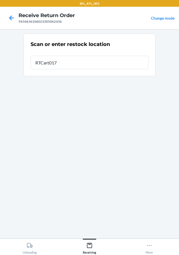
type input "RTCart017"
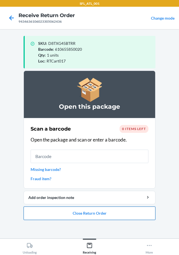
click at [85, 213] on button "Close Return Order" at bounding box center [90, 213] width 132 height 13
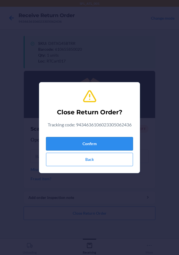
click at [69, 143] on button "Confirm" at bounding box center [89, 143] width 87 height 13
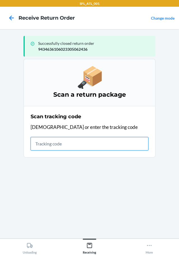
click at [131, 147] on input "text" at bounding box center [90, 143] width 118 height 13
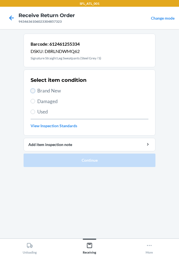
click at [34, 89] on input "Brand New" at bounding box center [33, 91] width 4 height 4
radio input "true"
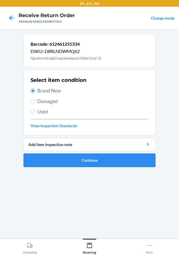
click at [96, 163] on button "Continue" at bounding box center [90, 160] width 132 height 13
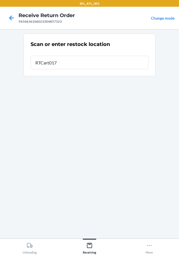
type input "RTCart017"
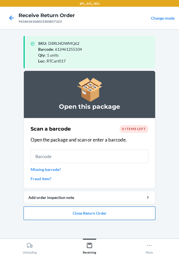
click at [79, 215] on button "Close Return Order" at bounding box center [90, 213] width 132 height 13
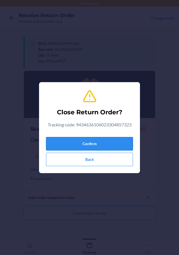
click at [92, 142] on button "Confirm" at bounding box center [89, 143] width 87 height 13
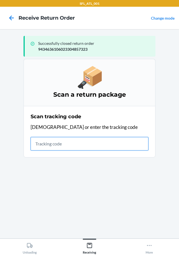
click at [72, 143] on input "text" at bounding box center [90, 143] width 118 height 13
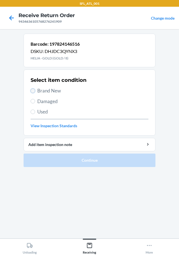
click at [33, 90] on input "Brand New" at bounding box center [33, 91] width 4 height 4
radio input "true"
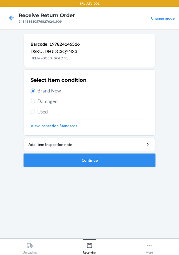
click at [74, 162] on button "Continue" at bounding box center [90, 160] width 132 height 13
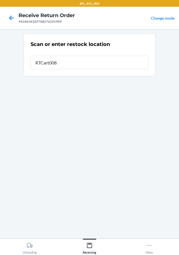
type input "RTCart008"
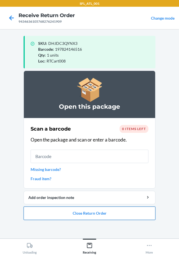
click at [81, 210] on button "Close Return Order" at bounding box center [90, 213] width 132 height 13
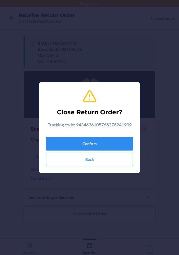
click at [90, 145] on button "Confirm" at bounding box center [89, 143] width 87 height 13
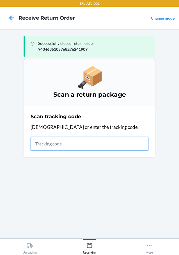
click at [79, 143] on input "text" at bounding box center [90, 143] width 118 height 13
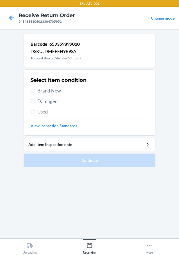
click at [31, 88] on label "Brand New" at bounding box center [90, 90] width 118 height 7
click at [31, 89] on input "Brand New" at bounding box center [33, 91] width 4 height 4
radio input "true"
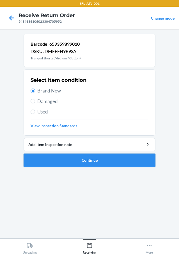
click at [65, 158] on button "Continue" at bounding box center [90, 160] width 132 height 13
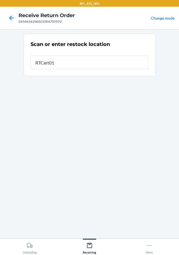
type input "RTCart017"
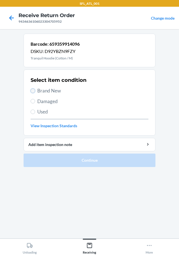
click at [33, 90] on input "Brand New" at bounding box center [33, 91] width 4 height 4
radio input "true"
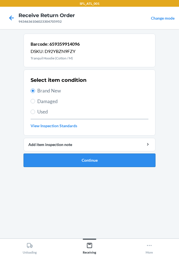
click at [81, 160] on button "Continue" at bounding box center [90, 160] width 132 height 13
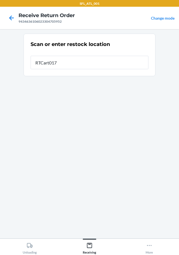
type input "RTCart017"
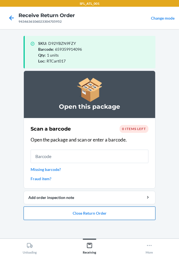
click at [88, 213] on button "Close Return Order" at bounding box center [90, 213] width 132 height 13
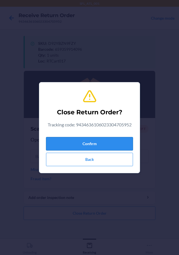
click at [94, 144] on button "Confirm" at bounding box center [89, 143] width 87 height 13
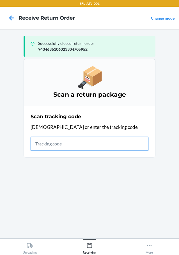
click at [77, 144] on input "text" at bounding box center [90, 143] width 118 height 13
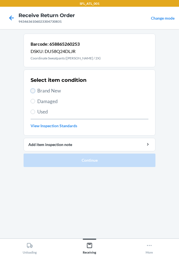
click at [33, 90] on input "Brand New" at bounding box center [33, 91] width 4 height 4
radio input "true"
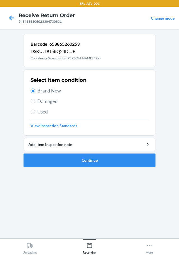
click at [75, 160] on button "Continue" at bounding box center [90, 160] width 132 height 13
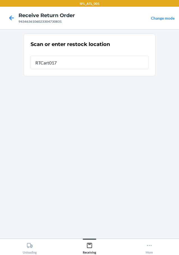
type input "RTCart017"
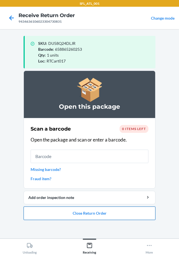
click at [80, 214] on button "Close Return Order" at bounding box center [90, 213] width 132 height 13
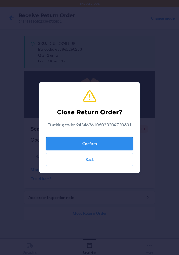
click at [68, 143] on button "Confirm" at bounding box center [89, 143] width 87 height 13
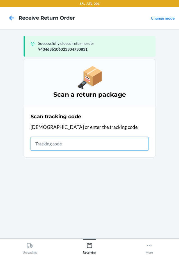
click at [96, 142] on input "text" at bounding box center [90, 143] width 118 height 13
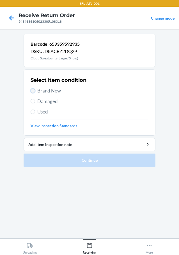
click at [32, 91] on input "Brand New" at bounding box center [33, 91] width 4 height 4
radio input "true"
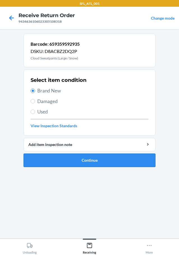
click at [65, 162] on button "Continue" at bounding box center [90, 160] width 132 height 13
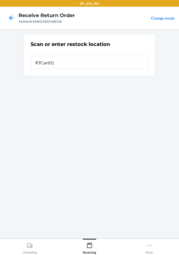
type input "RTCart017"
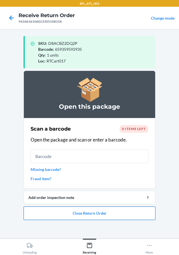
click at [88, 212] on button "Close Return Order" at bounding box center [90, 213] width 132 height 13
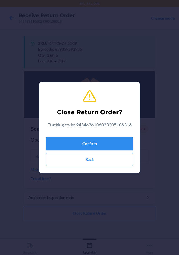
click at [58, 143] on button "Confirm" at bounding box center [89, 143] width 87 height 13
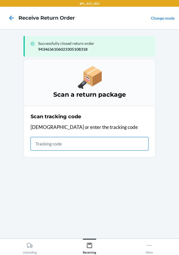
click at [59, 142] on input "text" at bounding box center [90, 143] width 118 height 13
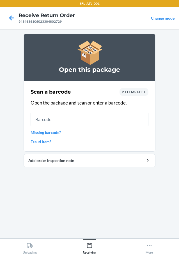
click at [140, 93] on span "2 items left" at bounding box center [134, 92] width 24 height 4
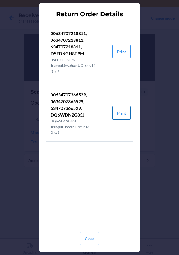
click at [118, 111] on button "Print" at bounding box center [121, 112] width 19 height 13
click at [123, 49] on button "Print" at bounding box center [121, 51] width 19 height 13
click at [82, 238] on button "Close" at bounding box center [89, 238] width 19 height 13
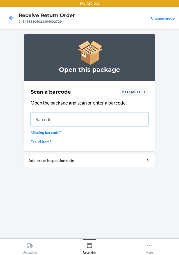
click at [70, 121] on input "text" at bounding box center [90, 119] width 118 height 13
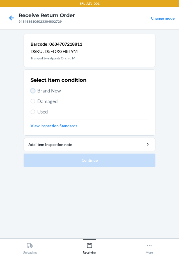
click at [33, 90] on input "Brand New" at bounding box center [33, 91] width 4 height 4
radio input "true"
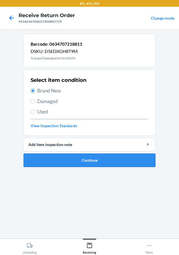
click at [70, 160] on button "Continue" at bounding box center [90, 160] width 132 height 13
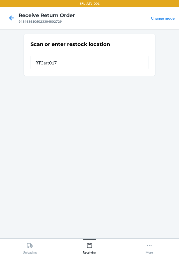
type input "RTCart017"
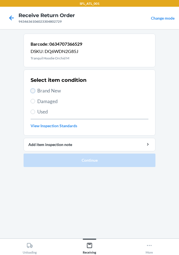
click at [33, 91] on input "Brand New" at bounding box center [33, 91] width 4 height 4
radio input "true"
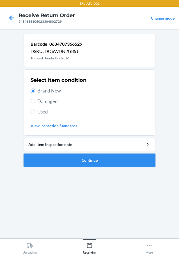
click at [56, 158] on button "Continue" at bounding box center [90, 160] width 132 height 13
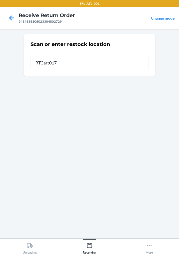
type input "RTCart017"
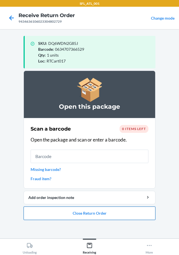
click at [93, 214] on button "Close Return Order" at bounding box center [90, 213] width 132 height 13
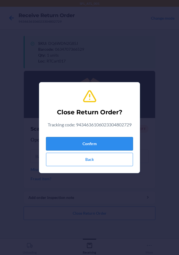
click at [89, 145] on button "Confirm" at bounding box center [89, 143] width 87 height 13
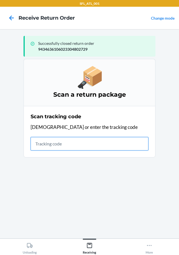
click at [114, 145] on input "text" at bounding box center [90, 143] width 118 height 13
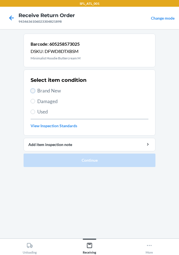
click at [35, 90] on input "Brand New" at bounding box center [33, 91] width 4 height 4
radio input "true"
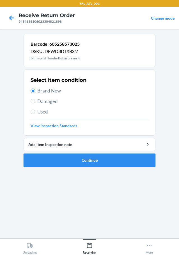
click at [76, 159] on button "Continue" at bounding box center [90, 160] width 132 height 13
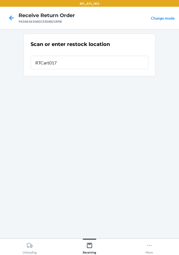
type input "RTCart017"
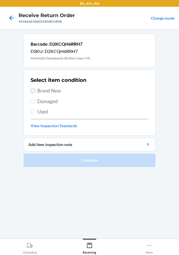
click at [32, 92] on input "Brand New" at bounding box center [33, 91] width 4 height 4
radio input "true"
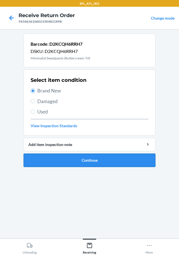
click at [61, 162] on button "Continue" at bounding box center [90, 160] width 132 height 13
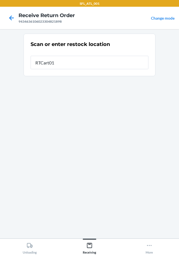
type input "RTCart017"
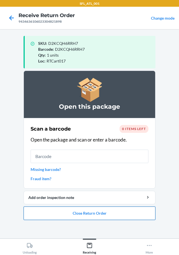
click at [90, 213] on button "Close Return Order" at bounding box center [90, 213] width 132 height 13
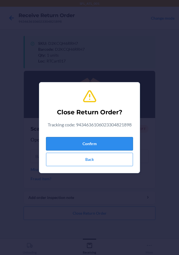
click at [101, 143] on button "Confirm" at bounding box center [89, 143] width 87 height 13
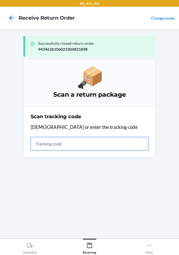
click at [79, 147] on input "text" at bounding box center [90, 143] width 118 height 13
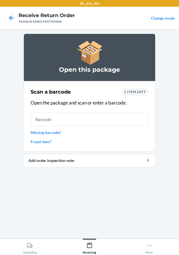
click at [141, 91] on span "1 item left" at bounding box center [135, 92] width 22 height 4
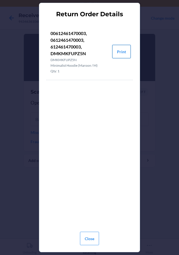
click at [124, 53] on button "Print" at bounding box center [121, 51] width 19 height 13
click at [91, 240] on button "Close" at bounding box center [89, 238] width 19 height 13
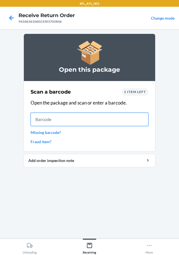
click at [104, 116] on input "text" at bounding box center [90, 119] width 118 height 13
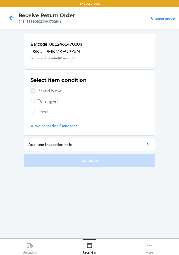
click at [32, 90] on input "Brand New" at bounding box center [33, 91] width 4 height 4
radio input "true"
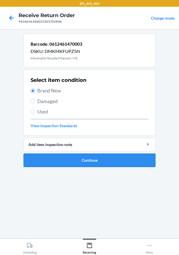
click at [57, 162] on button "Continue" at bounding box center [90, 160] width 132 height 13
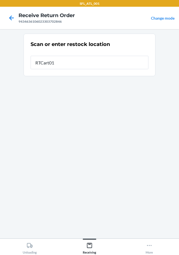
type input "RTCart017"
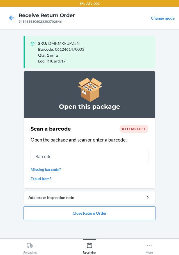
click at [68, 212] on button "Close Return Order" at bounding box center [90, 213] width 132 height 13
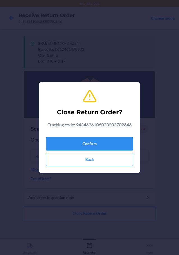
click at [56, 139] on button "Confirm" at bounding box center [89, 143] width 87 height 13
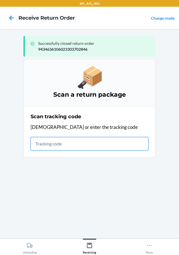
click at [63, 141] on input "text" at bounding box center [90, 143] width 118 height 13
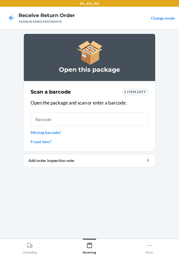
click at [41, 138] on div "Scan a barcode 1 item left Open the package and scan or enter a barcode. Missin…" at bounding box center [90, 116] width 118 height 60
click at [41, 141] on link "Fraud item?" at bounding box center [90, 142] width 118 height 6
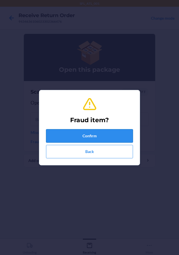
click at [56, 136] on button "Confirm" at bounding box center [89, 135] width 87 height 13
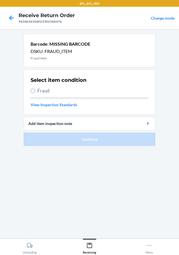
click at [32, 91] on input "Fraud" at bounding box center [33, 91] width 4 height 4
radio input "true"
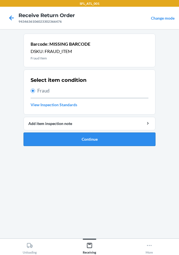
click at [44, 139] on button "Continue" at bounding box center [90, 139] width 132 height 13
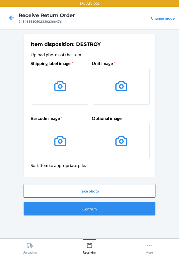
click at [78, 191] on button "Take photo" at bounding box center [90, 190] width 132 height 13
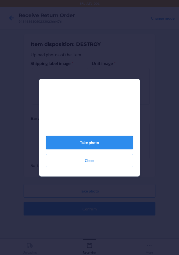
click at [78, 143] on button "Take photo" at bounding box center [89, 142] width 87 height 13
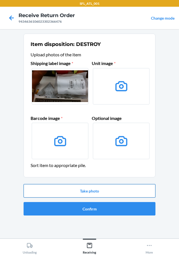
click at [83, 192] on button "Take photo" at bounding box center [90, 190] width 132 height 13
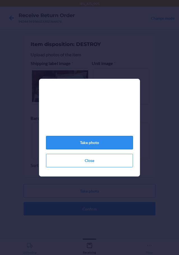
click at [80, 146] on button "Take photo" at bounding box center [89, 142] width 87 height 13
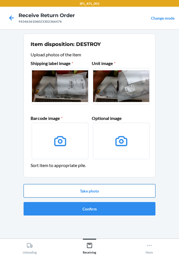
click at [88, 187] on button "Take photo" at bounding box center [90, 190] width 132 height 13
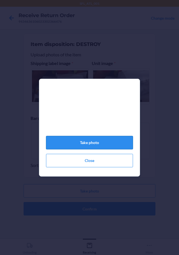
click at [90, 147] on button "Take photo" at bounding box center [89, 142] width 87 height 13
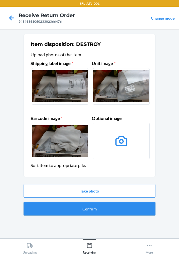
click at [92, 209] on button "Confirm" at bounding box center [90, 208] width 132 height 13
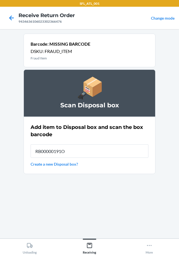
type input "RB00000191O"
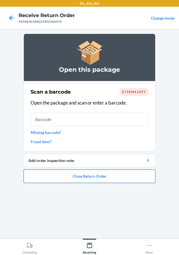
click at [74, 179] on button "Close Return Order" at bounding box center [90, 176] width 132 height 13
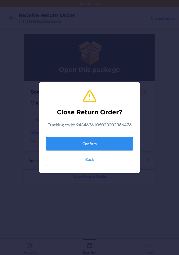
click at [72, 144] on button "Confirm" at bounding box center [89, 143] width 87 height 13
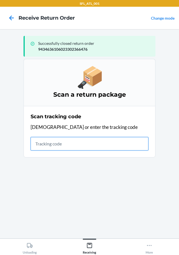
click at [86, 142] on input "text" at bounding box center [90, 143] width 118 height 13
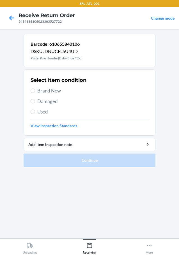
click at [35, 112] on label "Used" at bounding box center [90, 111] width 118 height 7
click at [35, 112] on input "Used" at bounding box center [33, 112] width 4 height 4
radio input "true"
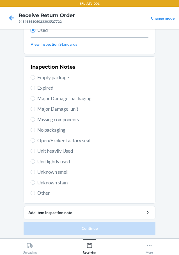
scroll to position [83, 0]
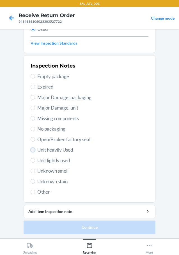
click at [31, 149] on input "Unit heavily Used" at bounding box center [33, 150] width 4 height 4
radio input "true"
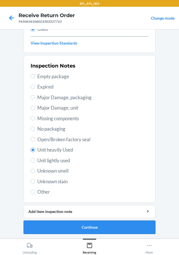
click at [67, 226] on button "Continue" at bounding box center [90, 227] width 132 height 13
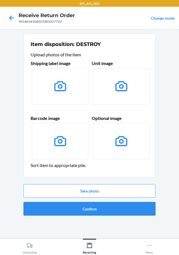
click at [73, 208] on button "Confirm" at bounding box center [90, 208] width 132 height 13
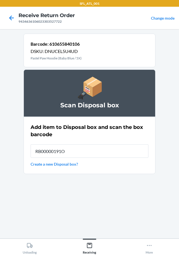
type input "RB00000191O"
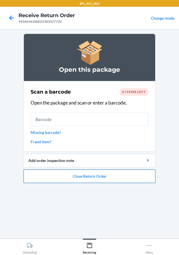
click at [85, 177] on button "Close Return Order" at bounding box center [90, 176] width 132 height 13
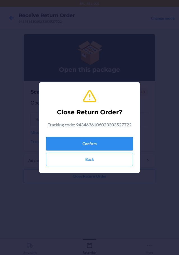
click at [84, 144] on button "Confirm" at bounding box center [89, 143] width 87 height 13
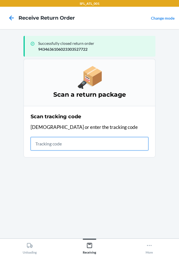
click at [58, 144] on input "text" at bounding box center [90, 143] width 118 height 13
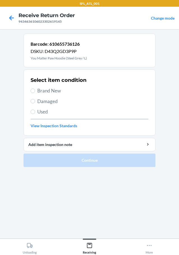
click at [35, 90] on label "Brand New" at bounding box center [90, 90] width 118 height 7
click at [35, 90] on input "Brand New" at bounding box center [33, 91] width 4 height 4
radio input "true"
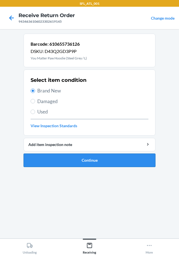
click at [55, 162] on button "Continue" at bounding box center [90, 160] width 132 height 13
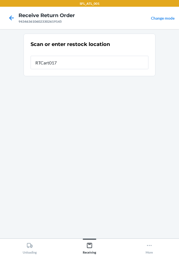
type input "RTCart017"
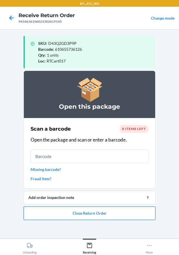
click at [85, 216] on button "Close Return Order" at bounding box center [90, 213] width 132 height 13
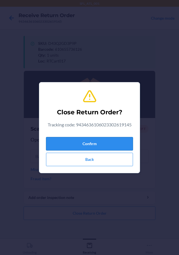
click at [95, 139] on button "Confirm" at bounding box center [89, 143] width 87 height 13
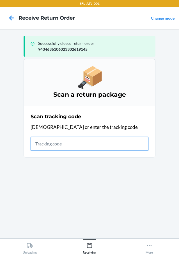
click at [75, 145] on input "text" at bounding box center [90, 143] width 118 height 13
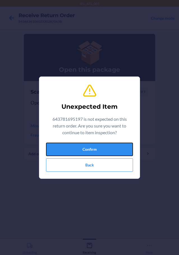
click at [75, 145] on button "Confirm" at bounding box center [89, 149] width 87 height 13
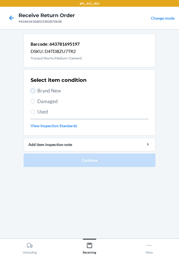
click at [34, 91] on input "Brand New" at bounding box center [33, 91] width 4 height 4
radio input "true"
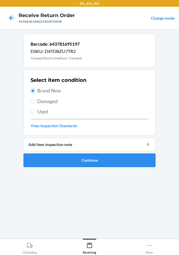
click at [64, 163] on button "Continue" at bounding box center [90, 160] width 132 height 13
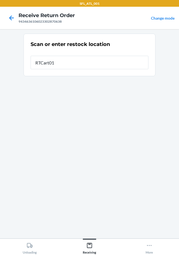
type input "RTCart017"
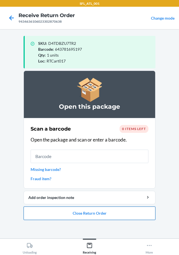
click at [74, 217] on button "Close Return Order" at bounding box center [90, 213] width 132 height 13
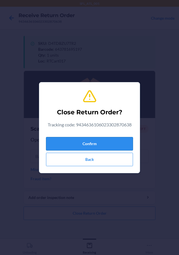
click at [76, 143] on button "Confirm" at bounding box center [89, 143] width 87 height 13
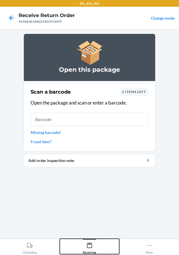
click at [91, 246] on icon at bounding box center [89, 246] width 6 height 6
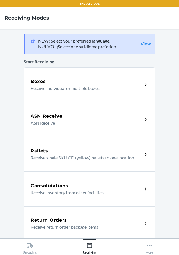
click at [66, 222] on div "Return Orders" at bounding box center [87, 220] width 112 height 7
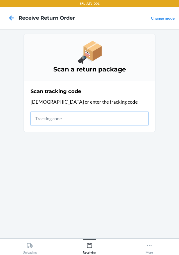
click at [45, 120] on input "text" at bounding box center [90, 118] width 118 height 13
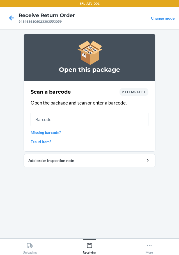
click at [133, 91] on span "2 items left" at bounding box center [134, 92] width 24 height 4
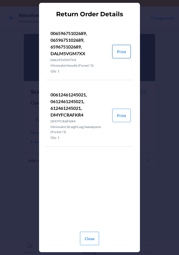
click at [117, 51] on button "Print" at bounding box center [121, 51] width 19 height 13
click at [91, 240] on button "Close" at bounding box center [89, 238] width 19 height 13
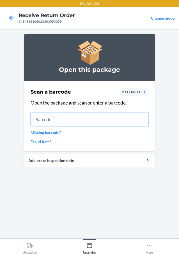
click at [86, 120] on input "text" at bounding box center [90, 119] width 118 height 13
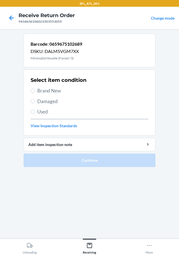
click at [31, 89] on label "Brand New" at bounding box center [90, 90] width 118 height 7
click at [31, 89] on input "Brand New" at bounding box center [33, 91] width 4 height 4
radio input "true"
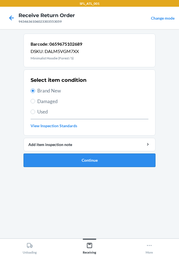
click at [70, 162] on button "Continue" at bounding box center [90, 160] width 132 height 13
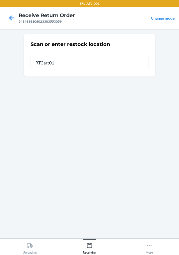
type input "RTCart017"
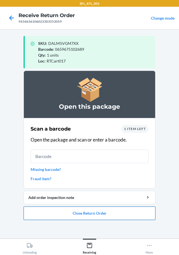
click at [93, 215] on button "Close Return Order" at bounding box center [90, 213] width 132 height 13
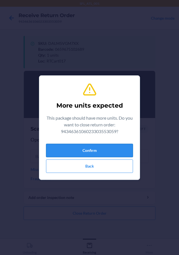
click at [72, 153] on button "Confirm" at bounding box center [89, 150] width 87 height 13
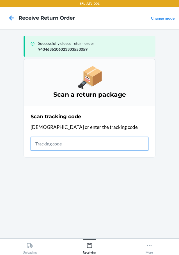
click at [52, 145] on input "text" at bounding box center [90, 143] width 118 height 13
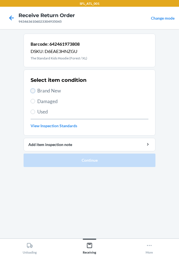
click at [34, 90] on input "Brand New" at bounding box center [33, 91] width 4 height 4
radio input "true"
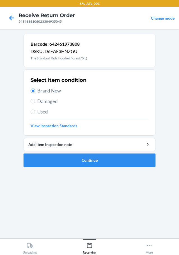
click at [63, 161] on button "Continue" at bounding box center [90, 160] width 132 height 13
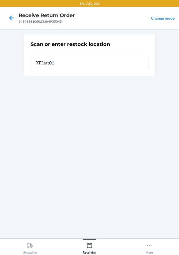
type input "RTCart017"
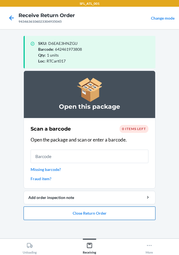
click at [89, 212] on button "Close Return Order" at bounding box center [90, 213] width 132 height 13
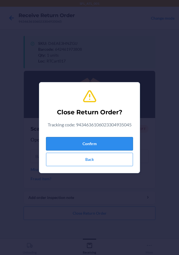
click at [94, 141] on button "Confirm" at bounding box center [89, 143] width 87 height 13
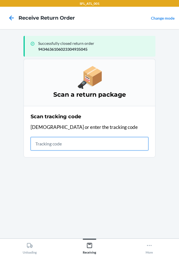
click at [51, 142] on input "text" at bounding box center [90, 143] width 118 height 13
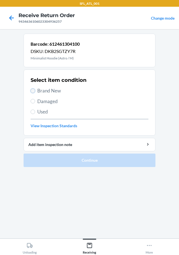
click at [33, 90] on input "Brand New" at bounding box center [33, 91] width 4 height 4
radio input "true"
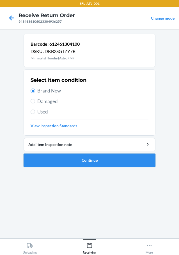
click at [69, 157] on button "Continue" at bounding box center [90, 160] width 132 height 13
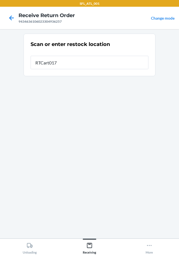
type input "RTCart017"
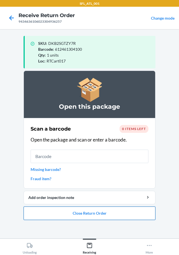
click at [91, 212] on button "Close Return Order" at bounding box center [90, 213] width 132 height 13
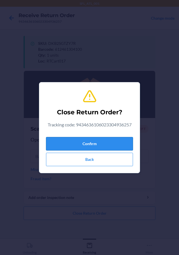
click at [83, 143] on button "Confirm" at bounding box center [89, 143] width 87 height 13
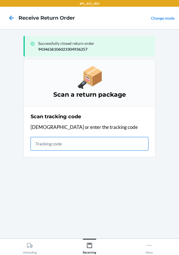
click at [54, 144] on input "text" at bounding box center [90, 143] width 118 height 13
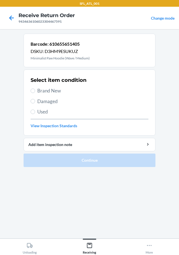
click at [31, 88] on label "Brand New" at bounding box center [90, 90] width 118 height 7
click at [31, 89] on input "Brand New" at bounding box center [33, 91] width 4 height 4
radio input "true"
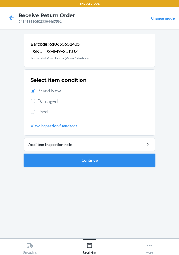
click at [81, 164] on button "Continue" at bounding box center [90, 160] width 132 height 13
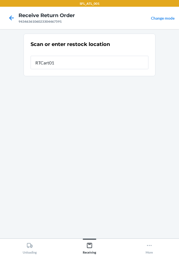
type input "RTCart017"
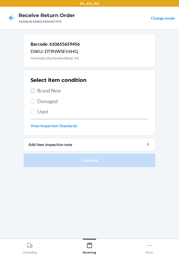
click at [32, 90] on input "Brand New" at bounding box center [33, 91] width 4 height 4
radio input "true"
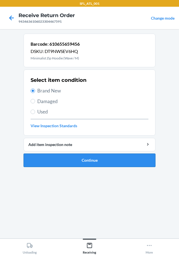
click at [72, 159] on button "Continue" at bounding box center [90, 160] width 132 height 13
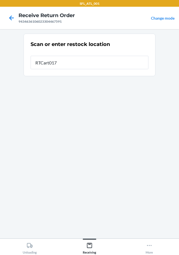
type input "RTCart017"
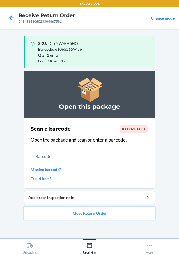
click at [115, 208] on button "Close Return Order" at bounding box center [90, 213] width 132 height 13
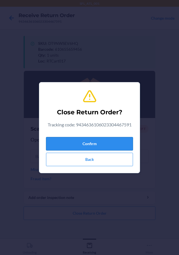
click at [106, 142] on button "Confirm" at bounding box center [89, 143] width 87 height 13
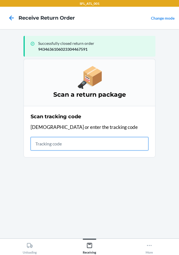
click at [72, 145] on input "text" at bounding box center [90, 143] width 118 height 13
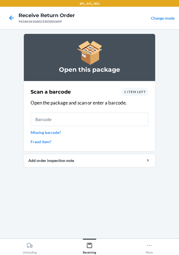
click at [133, 92] on span "1 item left" at bounding box center [135, 92] width 22 height 4
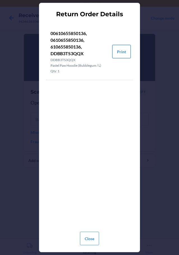
click at [123, 51] on button "Print" at bounding box center [121, 51] width 19 height 13
click at [90, 236] on button "Close" at bounding box center [89, 238] width 19 height 13
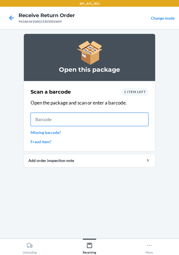
click at [98, 121] on input "text" at bounding box center [90, 119] width 118 height 13
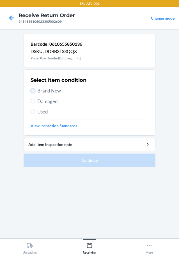
click at [33, 89] on input "Brand New" at bounding box center [33, 91] width 4 height 4
radio input "true"
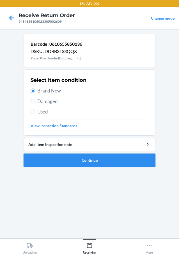
click at [51, 158] on button "Continue" at bounding box center [90, 160] width 132 height 13
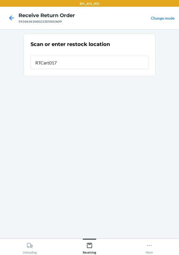
type input "RTCart017"
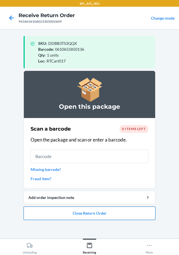
click at [91, 215] on button "Close Return Order" at bounding box center [90, 213] width 132 height 13
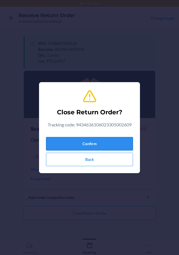
click at [88, 142] on button "Confirm" at bounding box center [89, 143] width 87 height 13
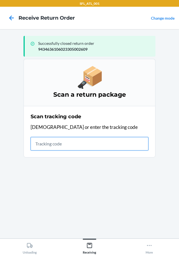
click at [47, 147] on input "text" at bounding box center [90, 143] width 118 height 13
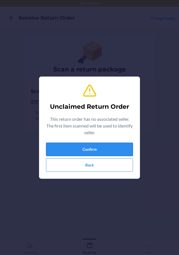
click at [55, 150] on button "Confirm" at bounding box center [89, 149] width 87 height 13
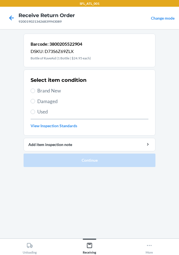
click at [35, 101] on label "Damaged" at bounding box center [90, 101] width 118 height 7
click at [35, 101] on input "Damaged" at bounding box center [33, 101] width 4 height 4
radio input "true"
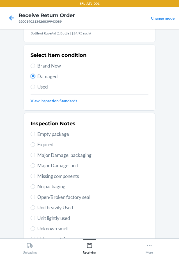
scroll to position [83, 0]
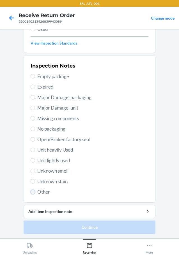
click at [31, 192] on input "Other" at bounding box center [33, 192] width 4 height 4
radio input "true"
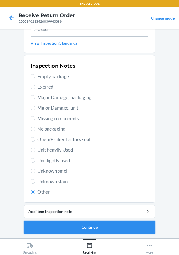
click at [42, 226] on button "Continue" at bounding box center [90, 227] width 132 height 13
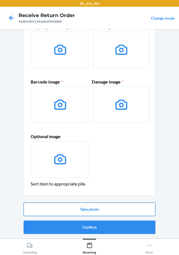
click at [60, 206] on button "Take photo" at bounding box center [90, 209] width 132 height 13
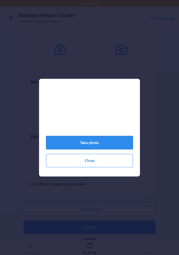
click at [93, 141] on button "Take photo" at bounding box center [89, 142] width 87 height 13
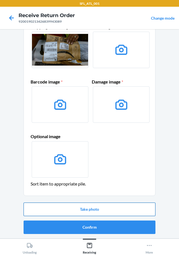
click at [85, 209] on button "Take photo" at bounding box center [90, 209] width 132 height 13
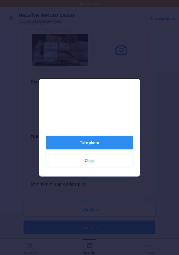
click at [91, 144] on button "Take photo" at bounding box center [89, 142] width 87 height 13
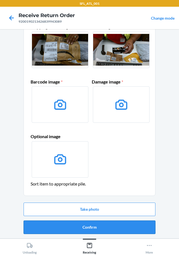
click at [100, 227] on button "Confirm" at bounding box center [90, 227] width 132 height 13
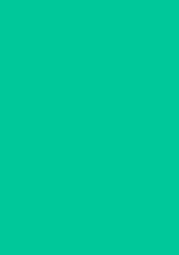
scroll to position [0, 0]
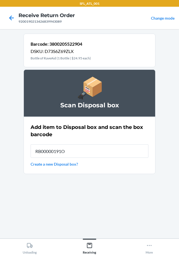
type input "RB00000191O"
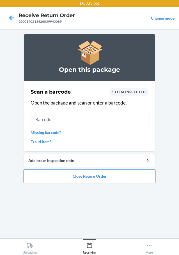
click at [96, 177] on button "Close Return Order" at bounding box center [90, 176] width 132 height 13
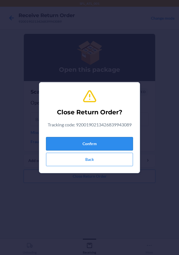
click at [100, 144] on button "Confirm" at bounding box center [89, 143] width 87 height 13
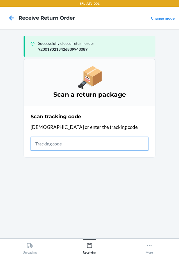
click at [74, 141] on input "text" at bounding box center [90, 143] width 118 height 13
click at [104, 146] on input "text" at bounding box center [90, 143] width 118 height 13
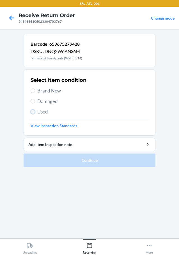
click at [33, 112] on input "Used" at bounding box center [33, 112] width 4 height 4
radio input "true"
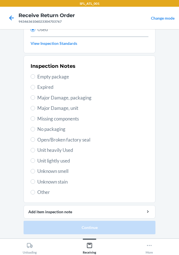
scroll to position [83, 0]
click at [31, 151] on input "Unit heavily Used" at bounding box center [33, 150] width 4 height 4
radio input "true"
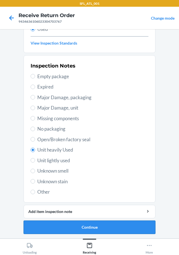
click at [66, 228] on button "Continue" at bounding box center [90, 227] width 132 height 13
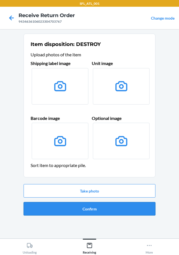
click at [86, 210] on button "Confirm" at bounding box center [90, 208] width 132 height 13
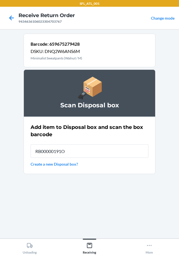
type input "RB00000191O"
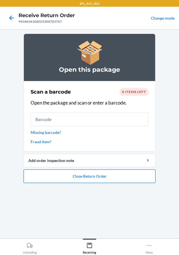
click at [85, 178] on button "Close Return Order" at bounding box center [90, 176] width 132 height 13
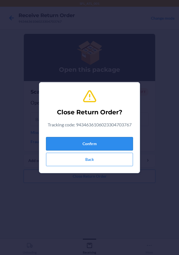
click at [99, 143] on button "Confirm" at bounding box center [89, 143] width 87 height 13
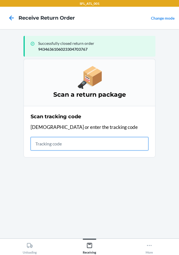
click at [75, 144] on input "text" at bounding box center [90, 143] width 118 height 13
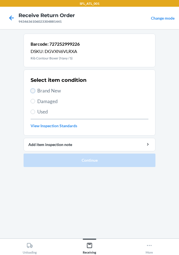
click at [34, 90] on input "Brand New" at bounding box center [33, 91] width 4 height 4
radio input "true"
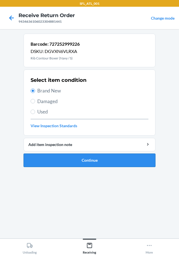
click at [64, 164] on button "Continue" at bounding box center [90, 160] width 132 height 13
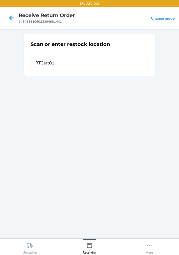
type input "RTCart017"
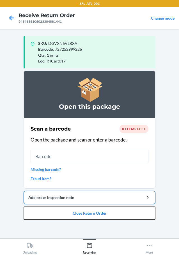
drag, startPoint x: 76, startPoint y: 213, endPoint x: 79, endPoint y: 202, distance: 11.5
click at [78, 208] on button "Close Return Order" at bounding box center [90, 213] width 132 height 13
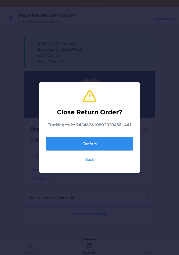
click at [95, 141] on button "Confirm" at bounding box center [89, 143] width 87 height 13
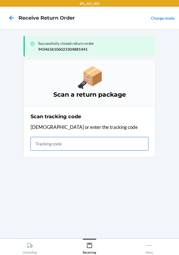
click at [54, 146] on input "text" at bounding box center [90, 143] width 118 height 13
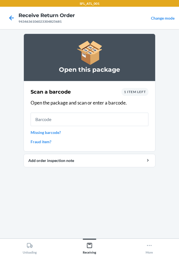
click at [136, 95] on div "1 item left" at bounding box center [134, 92] width 27 height 8
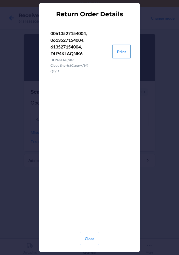
click at [121, 53] on button "Print" at bounding box center [121, 51] width 19 height 13
click at [90, 236] on button "Close" at bounding box center [89, 238] width 19 height 13
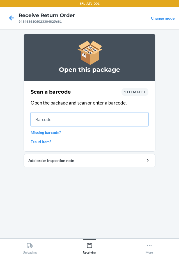
click at [78, 121] on input "text" at bounding box center [90, 119] width 118 height 13
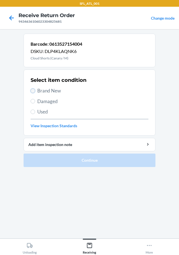
click at [35, 90] on input "Brand New" at bounding box center [33, 91] width 4 height 4
radio input "true"
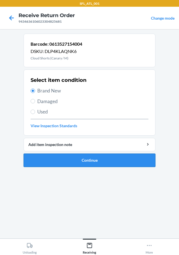
click at [64, 160] on button "Continue" at bounding box center [90, 160] width 132 height 13
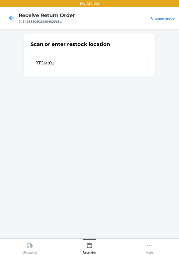
type input "RTCart017"
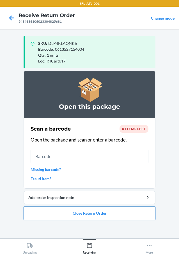
click at [84, 217] on button "Close Return Order" at bounding box center [90, 213] width 132 height 13
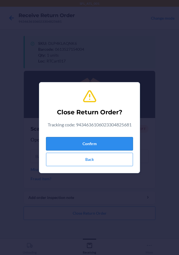
click at [86, 144] on button "Confirm" at bounding box center [89, 143] width 87 height 13
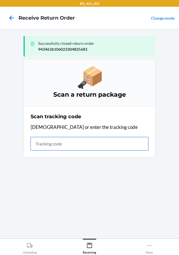
click at [53, 144] on input "text" at bounding box center [90, 143] width 118 height 13
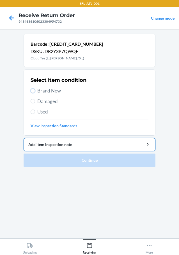
drag, startPoint x: 34, startPoint y: 90, endPoint x: 43, endPoint y: 140, distance: 51.3
click at [34, 92] on input "Brand New" at bounding box center [33, 91] width 4 height 4
radio input "true"
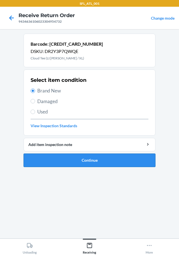
click at [57, 161] on button "Continue" at bounding box center [90, 160] width 132 height 13
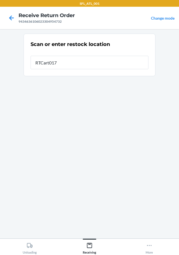
type input "RTCart017"
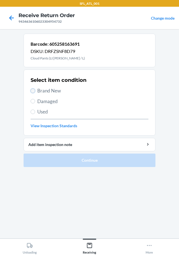
click at [34, 90] on input "Brand New" at bounding box center [33, 91] width 4 height 4
radio input "true"
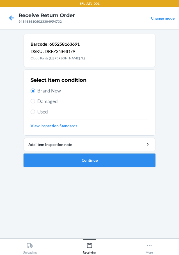
click at [71, 160] on button "Continue" at bounding box center [90, 160] width 132 height 13
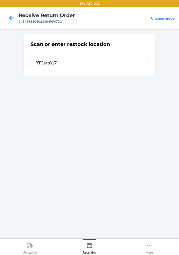
type input "RTCart017"
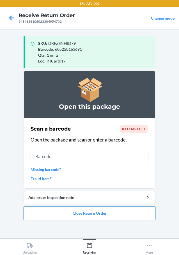
click at [82, 211] on button "Close Return Order" at bounding box center [90, 213] width 132 height 13
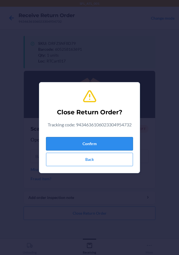
click at [95, 140] on button "Confirm" at bounding box center [89, 143] width 87 height 13
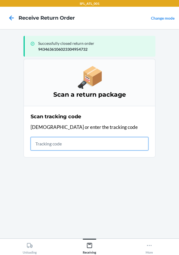
click at [58, 145] on input "text" at bounding box center [90, 143] width 118 height 13
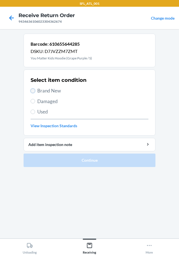
click at [33, 90] on input "Brand New" at bounding box center [33, 91] width 4 height 4
radio input "true"
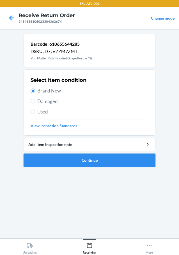
click at [82, 162] on button "Continue" at bounding box center [90, 160] width 132 height 13
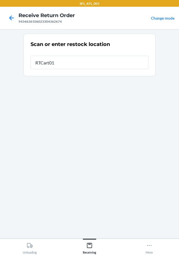
type input "RTCart017"
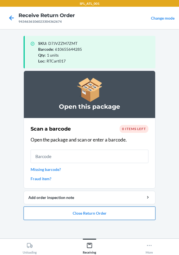
click at [95, 212] on button "Close Return Order" at bounding box center [90, 213] width 132 height 13
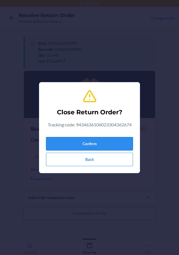
click at [97, 144] on button "Confirm" at bounding box center [89, 143] width 87 height 13
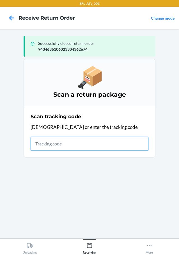
click at [47, 141] on input "text" at bounding box center [90, 143] width 118 height 13
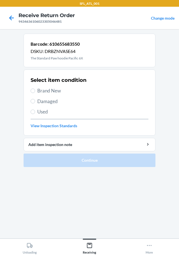
click at [35, 111] on label "Used" at bounding box center [90, 111] width 118 height 7
click at [35, 111] on input "Used" at bounding box center [33, 112] width 4 height 4
radio input "true"
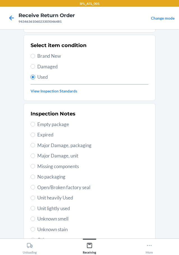
scroll to position [83, 0]
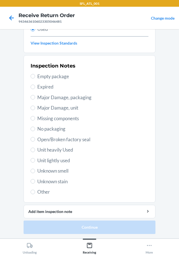
click at [31, 149] on label "Unit heavily Used" at bounding box center [90, 149] width 118 height 7
click at [31, 149] on input "Unit heavily Used" at bounding box center [33, 150] width 4 height 4
radio input "true"
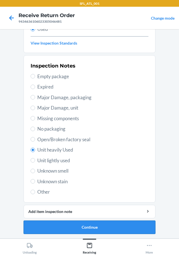
click at [57, 227] on button "Continue" at bounding box center [90, 227] width 132 height 13
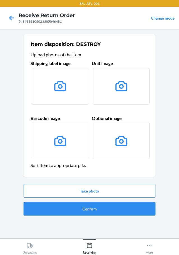
click at [75, 207] on button "Confirm" at bounding box center [90, 208] width 132 height 13
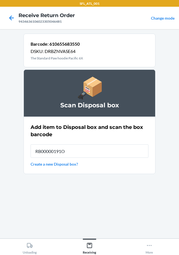
type input "RB00000191O"
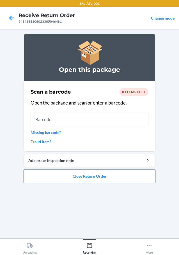
click at [87, 176] on button "Close Return Order" at bounding box center [90, 176] width 132 height 13
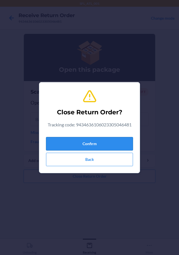
click at [84, 146] on button "Confirm" at bounding box center [89, 143] width 87 height 13
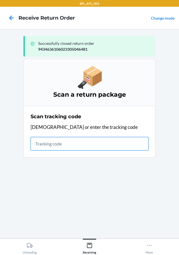
click at [48, 142] on input "text" at bounding box center [90, 143] width 118 height 13
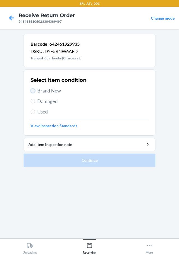
click at [33, 91] on input "Brand New" at bounding box center [33, 91] width 4 height 4
radio input "true"
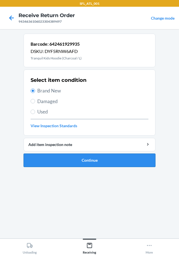
click at [64, 161] on button "Continue" at bounding box center [90, 160] width 132 height 13
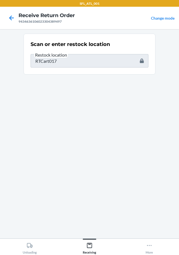
type input "612461167040"
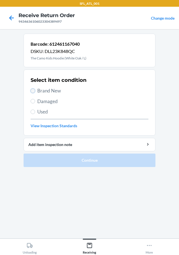
click at [34, 89] on input "Brand New" at bounding box center [33, 91] width 4 height 4
radio input "true"
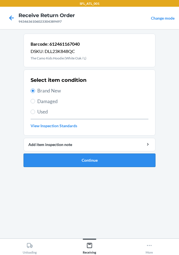
click at [73, 161] on button "Continue" at bounding box center [90, 160] width 132 height 13
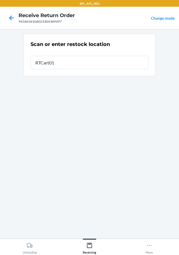
type input "RTCart017"
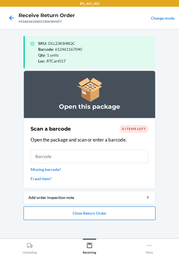
click at [82, 213] on button "Close Return Order" at bounding box center [90, 213] width 132 height 13
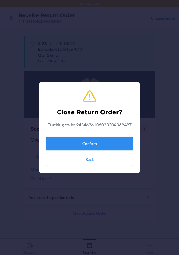
click at [69, 141] on button "Confirm" at bounding box center [89, 143] width 87 height 13
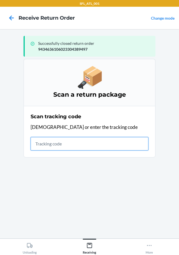
click at [77, 144] on input "text" at bounding box center [90, 143] width 118 height 13
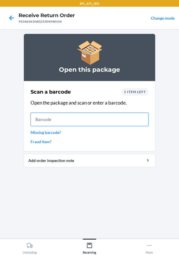
click at [81, 118] on input "text" at bounding box center [90, 119] width 118 height 13
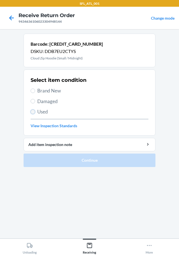
click at [33, 111] on input "Used" at bounding box center [33, 112] width 4 height 4
radio input "true"
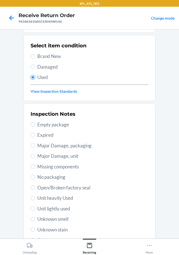
scroll to position [83, 0]
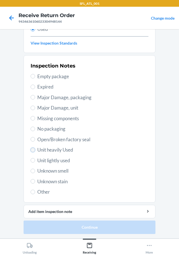
click at [32, 150] on input "Unit heavily Used" at bounding box center [33, 150] width 4 height 4
radio input "true"
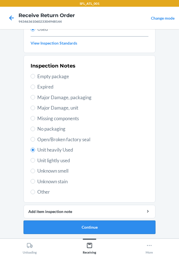
click at [73, 225] on button "Continue" at bounding box center [90, 227] width 132 height 13
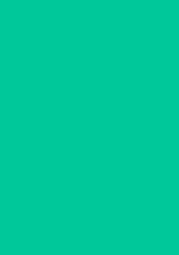
scroll to position [0, 0]
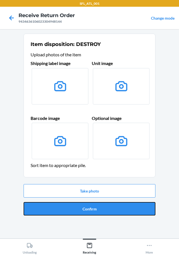
click at [80, 207] on button "Confirm" at bounding box center [90, 208] width 132 height 13
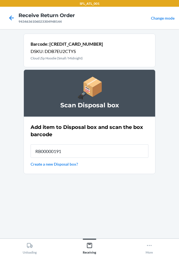
type input "RB00000191O"
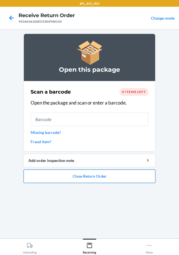
click at [98, 171] on button "Close Return Order" at bounding box center [90, 176] width 132 height 13
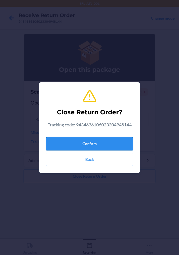
click at [59, 146] on button "Confirm" at bounding box center [89, 143] width 87 height 13
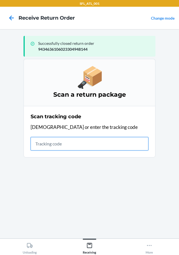
click at [48, 143] on input "text" at bounding box center [90, 143] width 118 height 13
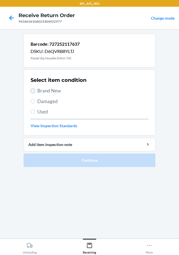
click at [32, 91] on input "Brand New" at bounding box center [33, 91] width 4 height 4
radio input "true"
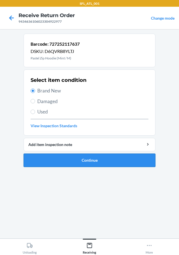
click at [36, 159] on button "Continue" at bounding box center [90, 160] width 132 height 13
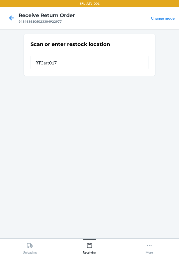
type input "RTCart017"
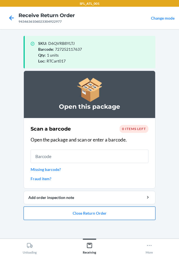
click at [80, 213] on button "Close Return Order" at bounding box center [90, 213] width 132 height 13
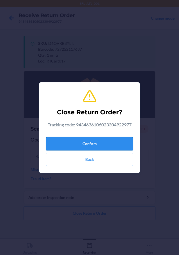
click at [81, 140] on button "Confirm" at bounding box center [89, 143] width 87 height 13
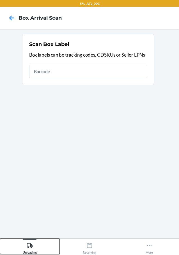
click at [27, 244] on icon at bounding box center [30, 245] width 6 height 5
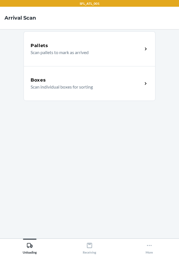
click at [109, 89] on p "Scan individual boxes for sorting" at bounding box center [84, 87] width 107 height 7
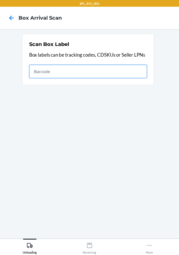
click at [115, 73] on input "text" at bounding box center [88, 71] width 118 height 13
type input "420302599434636106023304311818"
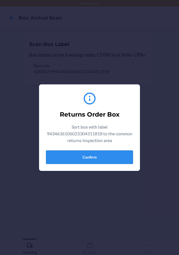
click at [109, 156] on button "Confirm" at bounding box center [89, 157] width 87 height 13
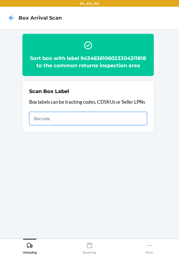
click at [113, 115] on input "text" at bounding box center [88, 118] width 118 height 13
type input "420302599434636106023304962669"
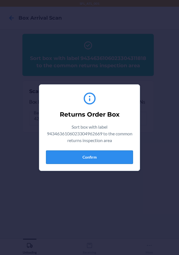
click at [103, 158] on button "Confirm" at bounding box center [89, 157] width 87 height 13
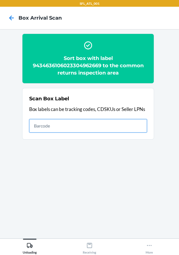
click at [130, 128] on input "text" at bounding box center [88, 125] width 118 height 13
type input "420302599434636106023303471025"
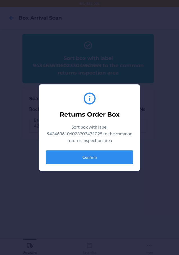
click at [112, 159] on button "Confirm" at bounding box center [89, 157] width 87 height 13
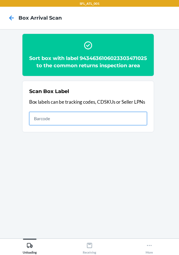
click at [132, 123] on input "text" at bounding box center [88, 118] width 118 height 13
type input "420302599434636106023304455444"
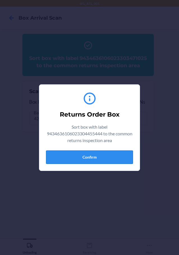
click at [99, 157] on button "Confirm" at bounding box center [89, 157] width 87 height 13
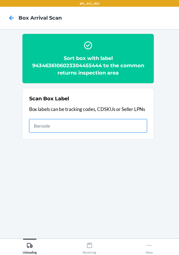
click at [91, 129] on input "text" at bounding box center [88, 125] width 118 height 13
type input "420302599434636106023304461278"
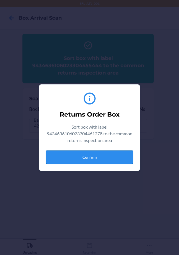
click at [117, 155] on button "Confirm" at bounding box center [89, 157] width 87 height 13
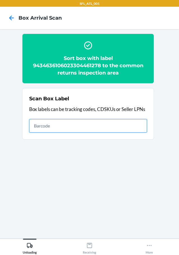
click at [132, 123] on input "text" at bounding box center [88, 125] width 118 height 13
type input "420302599434636106023303640117"
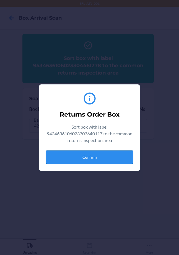
click at [124, 157] on button "Confirm" at bounding box center [89, 157] width 87 height 13
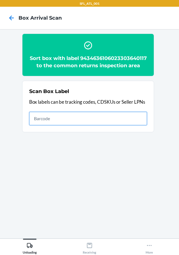
click at [127, 123] on input "text" at bounding box center [88, 118] width 118 height 13
type input "420302599434636106023305047594"
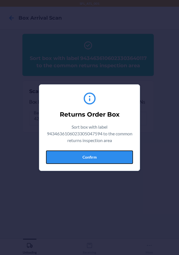
drag, startPoint x: 118, startPoint y: 158, endPoint x: 170, endPoint y: 167, distance: 52.4
click at [125, 159] on button "Confirm" at bounding box center [89, 157] width 87 height 13
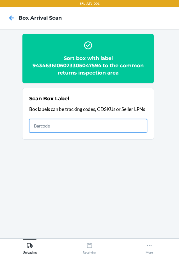
click at [93, 123] on input "text" at bounding box center [88, 125] width 118 height 13
type input "420302599434636106023303286889"
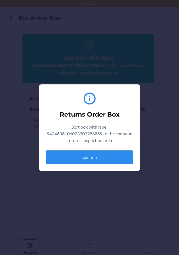
click at [122, 156] on button "Confirm" at bounding box center [89, 157] width 87 height 13
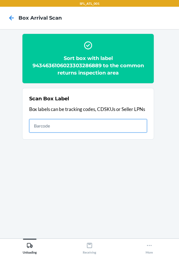
click at [138, 124] on input "text" at bounding box center [88, 125] width 118 height 13
type input "420302599434636106023305070219"
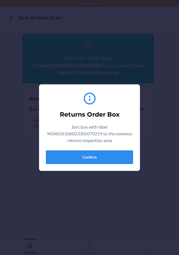
click at [102, 157] on button "Confirm" at bounding box center [89, 157] width 87 height 13
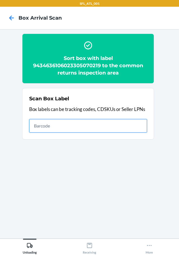
click at [132, 126] on input "text" at bounding box center [88, 125] width 118 height 13
type input "420302599434636106023305062436"
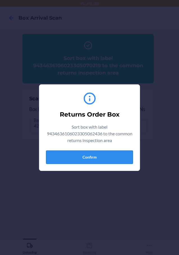
click at [127, 157] on button "Confirm" at bounding box center [89, 157] width 87 height 13
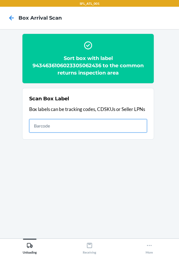
click at [104, 124] on input "text" at bounding box center [88, 125] width 118 height 13
type input "420302599434636106023304857323"
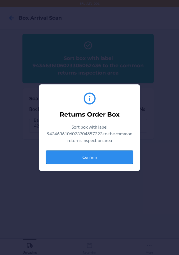
click at [111, 155] on button "Confirm" at bounding box center [89, 157] width 87 height 13
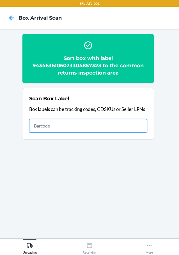
click at [135, 129] on input "text" at bounding box center [88, 125] width 118 height 13
type input "420302599434636105768276241909"
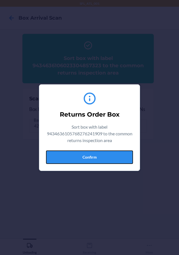
drag, startPoint x: 110, startPoint y: 158, endPoint x: 158, endPoint y: 166, distance: 48.0
click at [112, 159] on button "Confirm" at bounding box center [89, 157] width 87 height 13
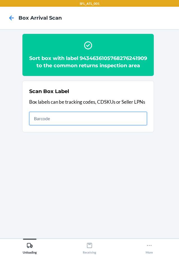
click at [128, 123] on input "text" at bounding box center [88, 118] width 118 height 13
type input "420302599434636106023304705952"
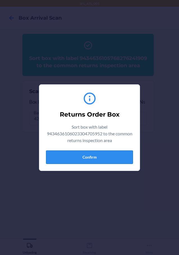
click at [112, 157] on button "Confirm" at bounding box center [89, 157] width 87 height 13
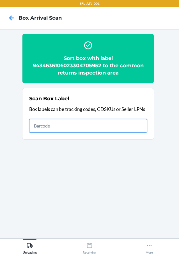
click at [95, 127] on input "text" at bounding box center [88, 125] width 118 height 13
type input "420302599434636106023304730831"
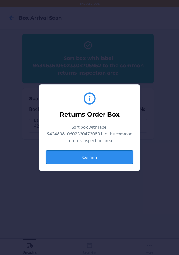
drag, startPoint x: 112, startPoint y: 158, endPoint x: 175, endPoint y: 163, distance: 62.5
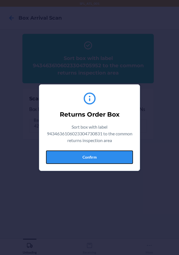
click at [118, 159] on button "Confirm" at bounding box center [89, 157] width 87 height 13
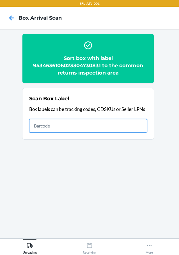
click at [118, 128] on input "text" at bounding box center [88, 125] width 118 height 13
type input "420302599434636106023305108318"
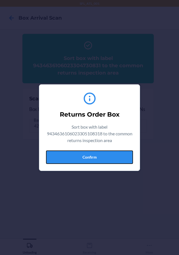
drag, startPoint x: 123, startPoint y: 156, endPoint x: 172, endPoint y: 158, distance: 49.4
click at [123, 156] on button "Confirm" at bounding box center [89, 157] width 87 height 13
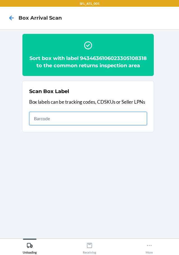
click at [124, 125] on input "text" at bounding box center [88, 118] width 118 height 13
type input "420302599434636106023304802729"
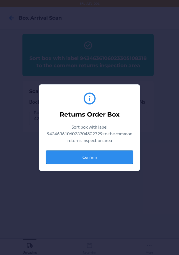
click at [109, 152] on button "Confirm" at bounding box center [89, 157] width 87 height 13
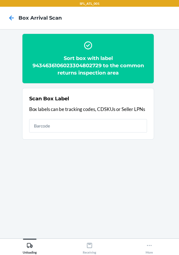
drag, startPoint x: 157, startPoint y: 121, endPoint x: 166, endPoint y: 143, distance: 23.1
click at [159, 137] on section "Sort box with label 9434636106023304802729 to the common returns inspection are…" at bounding box center [89, 134] width 170 height 201
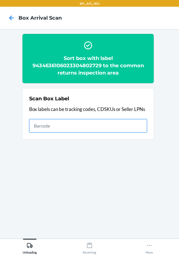
click at [95, 126] on input "text" at bounding box center [88, 125] width 118 height 13
type input "420302599434636106023304821898"
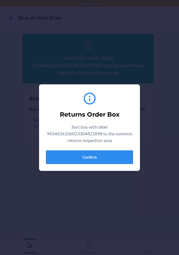
click at [122, 157] on button "Confirm" at bounding box center [89, 157] width 87 height 13
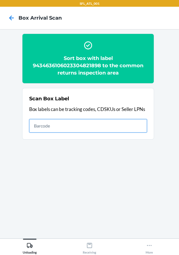
click at [129, 130] on input "text" at bounding box center [88, 125] width 118 height 13
type input "420302599434636106023303702846"
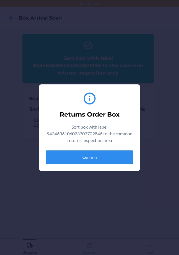
click at [118, 155] on button "Confirm" at bounding box center [89, 157] width 87 height 13
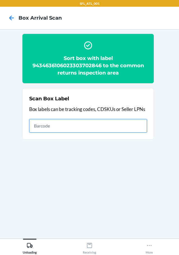
click at [122, 124] on input "text" at bounding box center [88, 125] width 118 height 13
type input "420302599434636106023302366476"
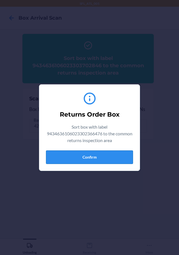
click at [120, 159] on button "Confirm" at bounding box center [89, 157] width 87 height 13
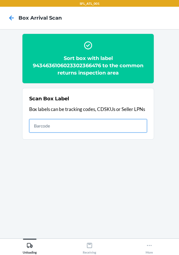
click at [121, 127] on input "text" at bounding box center [88, 125] width 118 height 13
type input "420302599434636106023303527722"
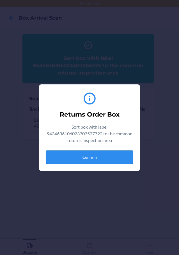
click at [117, 158] on button "Confirm" at bounding box center [89, 157] width 87 height 13
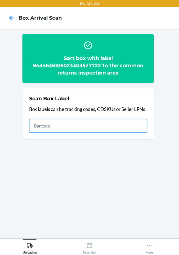
click at [82, 124] on input "text" at bounding box center [88, 125] width 118 height 13
type input "420302599434636106023302619145"
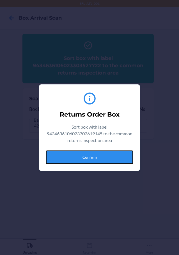
drag, startPoint x: 101, startPoint y: 154, endPoint x: 172, endPoint y: 167, distance: 71.9
click at [110, 155] on button "Confirm" at bounding box center [89, 157] width 87 height 13
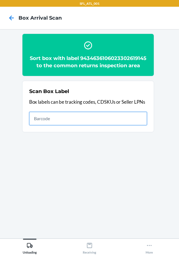
click at [107, 125] on input "text" at bounding box center [88, 118] width 118 height 13
type input "420302599434636106023302870638"
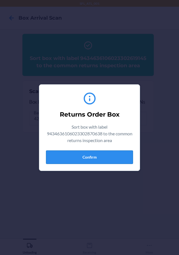
click at [118, 155] on button "Confirm" at bounding box center [89, 157] width 87 height 13
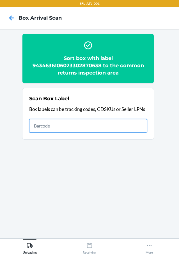
click at [127, 129] on input "text" at bounding box center [88, 125] width 118 height 13
type input "420302599434636106023302870638"
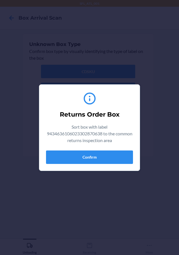
drag, startPoint x: 57, startPoint y: 2, endPoint x: 81, endPoint y: 30, distance: 37.3
click at [81, 30] on div "Returns Order Box Sort box with label 9434636106023302870638 to the common retu…" at bounding box center [89, 127] width 179 height 255
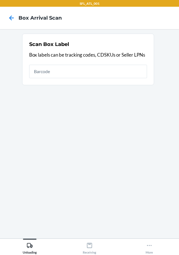
click at [97, 72] on input "text" at bounding box center [88, 71] width 118 height 13
type input "420302599434636106023303553059"
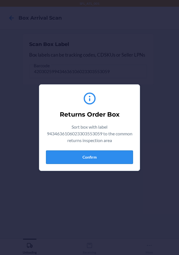
click at [104, 155] on button "Confirm" at bounding box center [89, 157] width 87 height 13
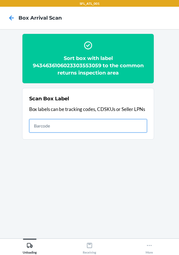
click at [140, 132] on input "text" at bounding box center [88, 125] width 118 height 13
type input "420302599434636106023304935045"
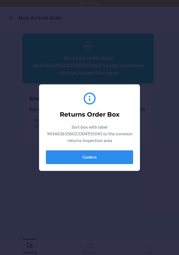
click at [108, 157] on button "Confirm" at bounding box center [89, 157] width 87 height 13
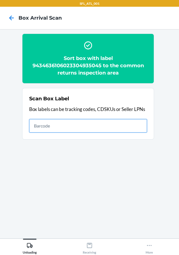
click at [104, 125] on input "text" at bounding box center [88, 125] width 118 height 13
type input "420302599434636106023304936257"
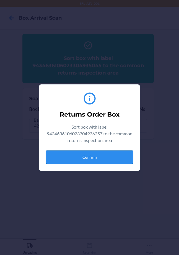
click at [104, 153] on button "Confirm" at bounding box center [89, 157] width 87 height 13
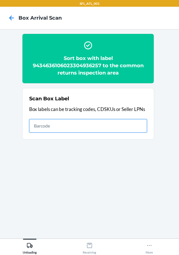
click at [113, 126] on input "text" at bounding box center [88, 125] width 118 height 13
type input "420302599434636106023304467591"
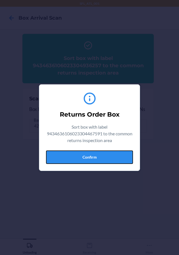
drag, startPoint x: 112, startPoint y: 155, endPoint x: 174, endPoint y: 162, distance: 62.9
click at [119, 155] on button "Confirm" at bounding box center [89, 157] width 87 height 13
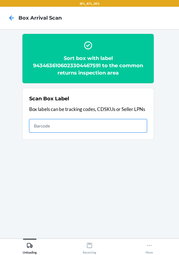
click at [108, 128] on input "text" at bounding box center [88, 125] width 118 height 13
type input "420302599434636106023305002609"
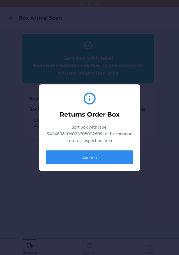
click at [108, 158] on button "Confirm" at bounding box center [89, 157] width 87 height 13
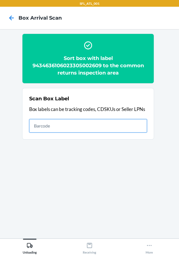
click at [114, 124] on input "text" at bounding box center [88, 125] width 118 height 13
type input "420302599200190213426839943089"
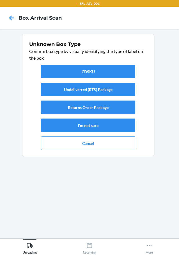
click at [115, 107] on button "Returns Order Package" at bounding box center [88, 107] width 94 height 13
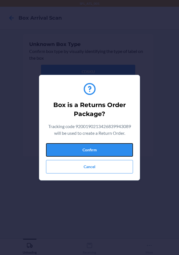
drag, startPoint x: 118, startPoint y: 151, endPoint x: 158, endPoint y: 157, distance: 39.9
click at [119, 151] on button "Confirm" at bounding box center [89, 149] width 87 height 13
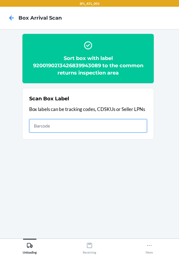
click at [140, 125] on input "text" at bounding box center [88, 125] width 118 height 13
type input "420302599434636106023304703767"
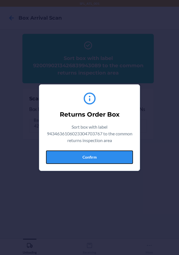
drag, startPoint x: 114, startPoint y: 157, endPoint x: 175, endPoint y: 154, distance: 61.5
click at [156, 154] on div "Returns Order Box Sort box with label 9434636106023304703767 to the common retu…" at bounding box center [89, 127] width 179 height 255
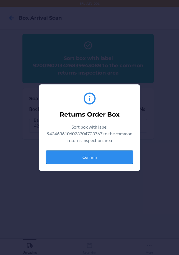
click at [104, 153] on button "Confirm" at bounding box center [89, 157] width 87 height 13
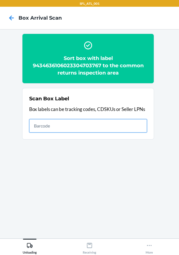
click at [116, 123] on input "text" at bounding box center [88, 125] width 118 height 13
type input "420302599434636106023304881441"
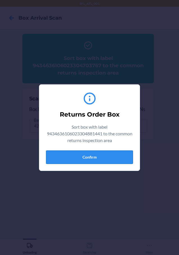
click at [119, 158] on button "Confirm" at bounding box center [89, 157] width 87 height 13
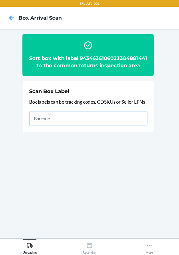
click at [127, 124] on input "text" at bounding box center [88, 118] width 118 height 13
type input "420302599434636106023304825681"
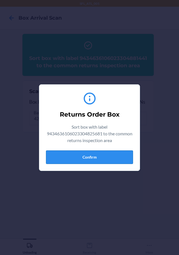
click at [103, 152] on button "Confirm" at bounding box center [89, 157] width 87 height 13
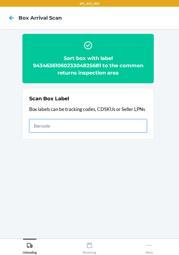
click at [110, 125] on input "text" at bounding box center [88, 125] width 118 height 13
type input "420302599434636106023304954732"
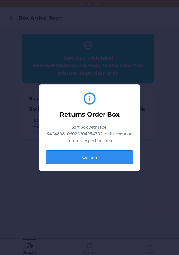
click at [110, 156] on button "Confirm" at bounding box center [89, 157] width 87 height 13
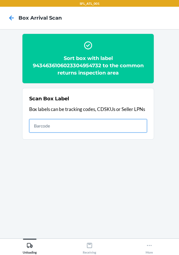
click at [134, 123] on input "text" at bounding box center [88, 125] width 118 height 13
type input "420302599434636106023304362674"
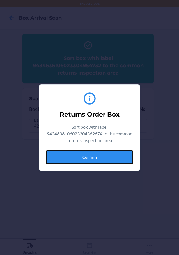
drag, startPoint x: 111, startPoint y: 155, endPoint x: 155, endPoint y: 155, distance: 44.1
click at [111, 155] on button "Confirm" at bounding box center [89, 157] width 87 height 13
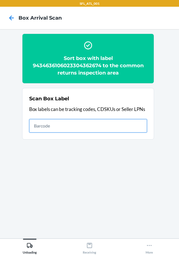
click at [128, 125] on input "text" at bounding box center [88, 125] width 118 height 13
type input "420302599434636106023305046481"
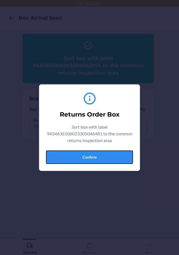
drag, startPoint x: 116, startPoint y: 158, endPoint x: 128, endPoint y: 156, distance: 12.2
click at [120, 158] on button "Confirm" at bounding box center [89, 157] width 87 height 13
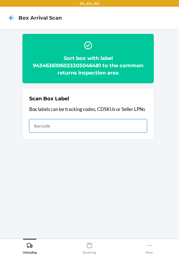
click at [138, 128] on input "text" at bounding box center [88, 125] width 118 height 13
type input "420302599434636106023304389497"
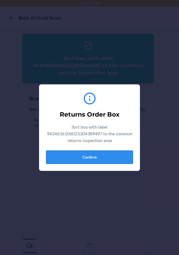
drag, startPoint x: 107, startPoint y: 154, endPoint x: 120, endPoint y: 155, distance: 13.5
click at [118, 155] on button "Confirm" at bounding box center [89, 157] width 87 height 13
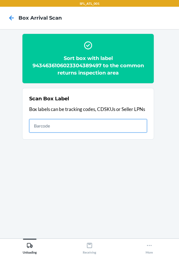
click at [115, 125] on input "text" at bounding box center [88, 125] width 118 height 13
type input "420302599434636106023304948144"
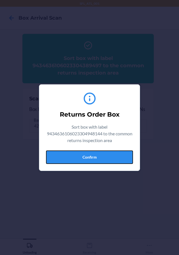
drag, startPoint x: 111, startPoint y: 154, endPoint x: 170, endPoint y: 162, distance: 59.4
click at [143, 156] on div "Returns Order Box Sort box with label 9434636106023304948144 to the common retu…" at bounding box center [89, 127] width 179 height 255
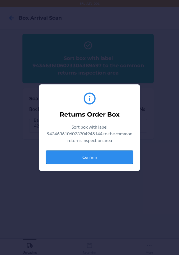
click at [119, 158] on button "Confirm" at bounding box center [89, 157] width 87 height 13
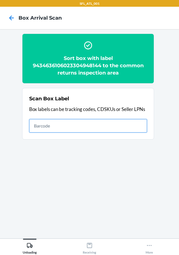
click at [129, 129] on input "text" at bounding box center [88, 125] width 118 height 13
type input "420302599434636106023304922977"
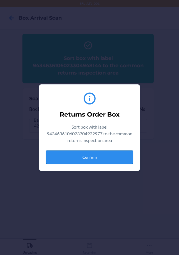
click at [108, 156] on button "Confirm" at bounding box center [89, 157] width 87 height 13
